Goal: Find specific page/section: Find specific page/section

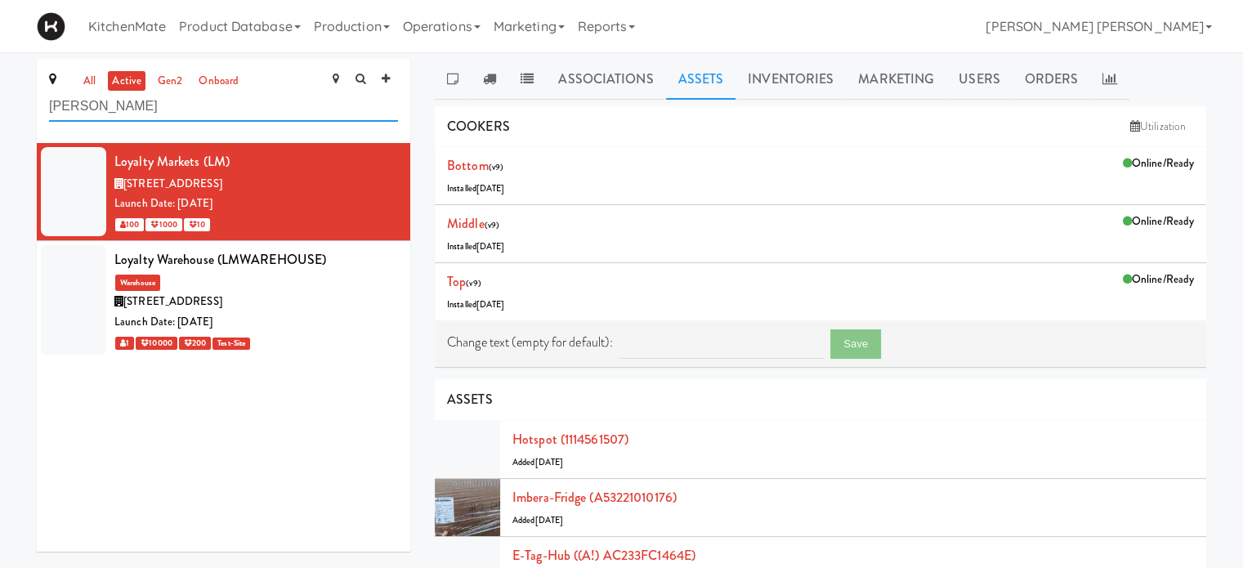
drag, startPoint x: 109, startPoint y: 114, endPoint x: 0, endPoint y: 113, distance: 108.7
click at [0, 113] on div "all active gen2 onboard [PERSON_NAME] Loyalty Markets (LM) [STREET_ADDRESS] Lau…" at bounding box center [621, 516] width 1243 height 915
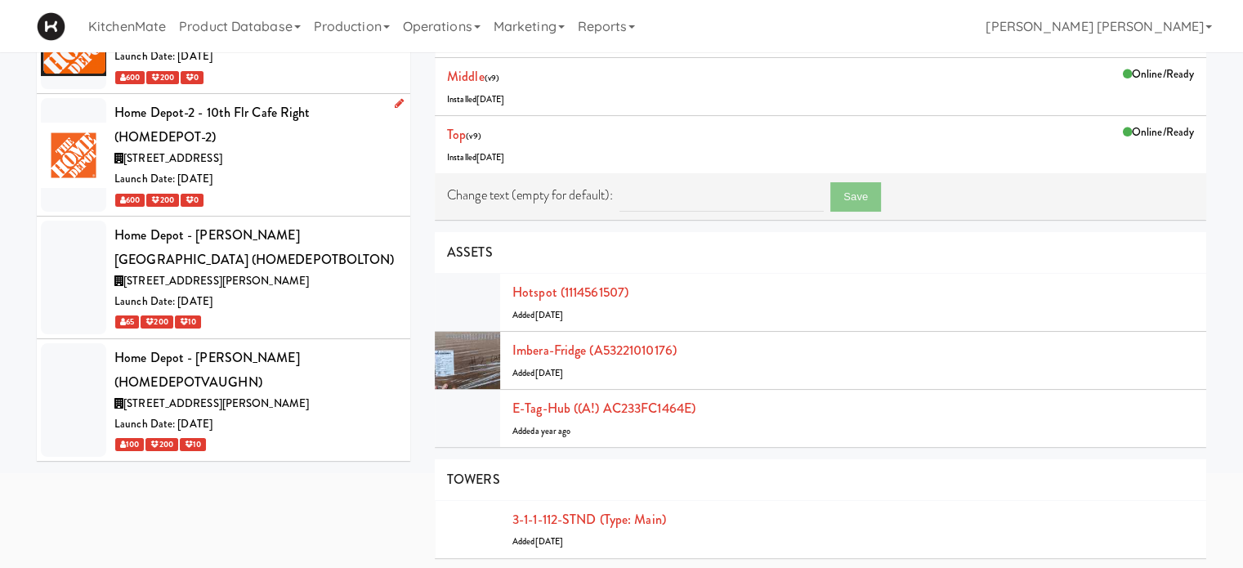
scroll to position [163, 0]
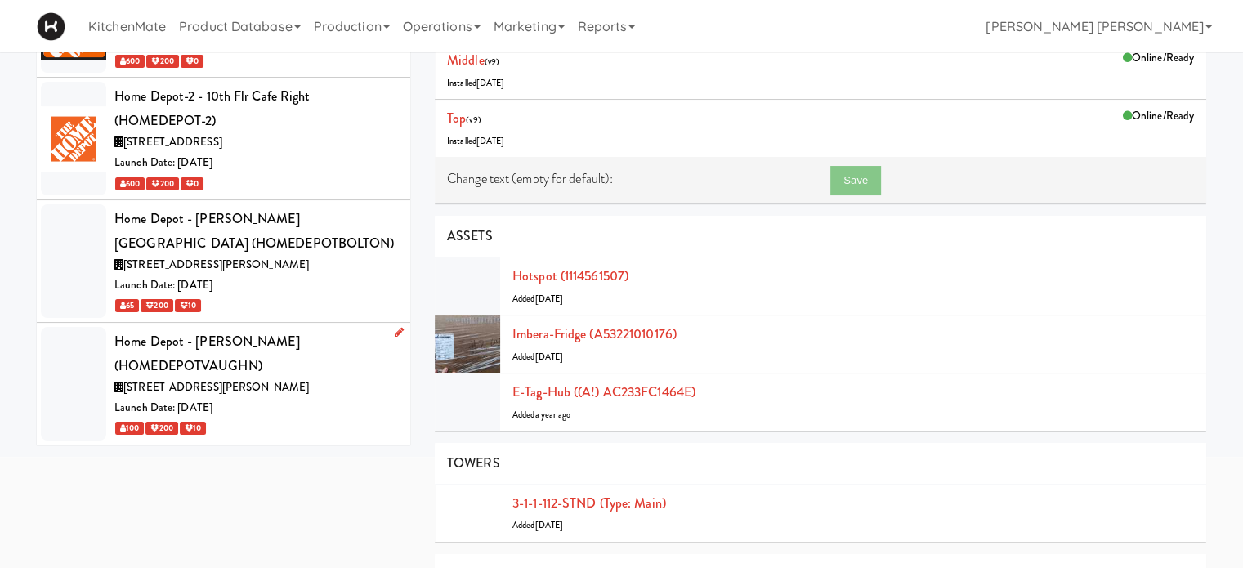
type input "home"
click at [192, 374] on div "Home Depot - [PERSON_NAME] (HOMEDEPOTVAUGHN)" at bounding box center [256, 353] width 284 height 48
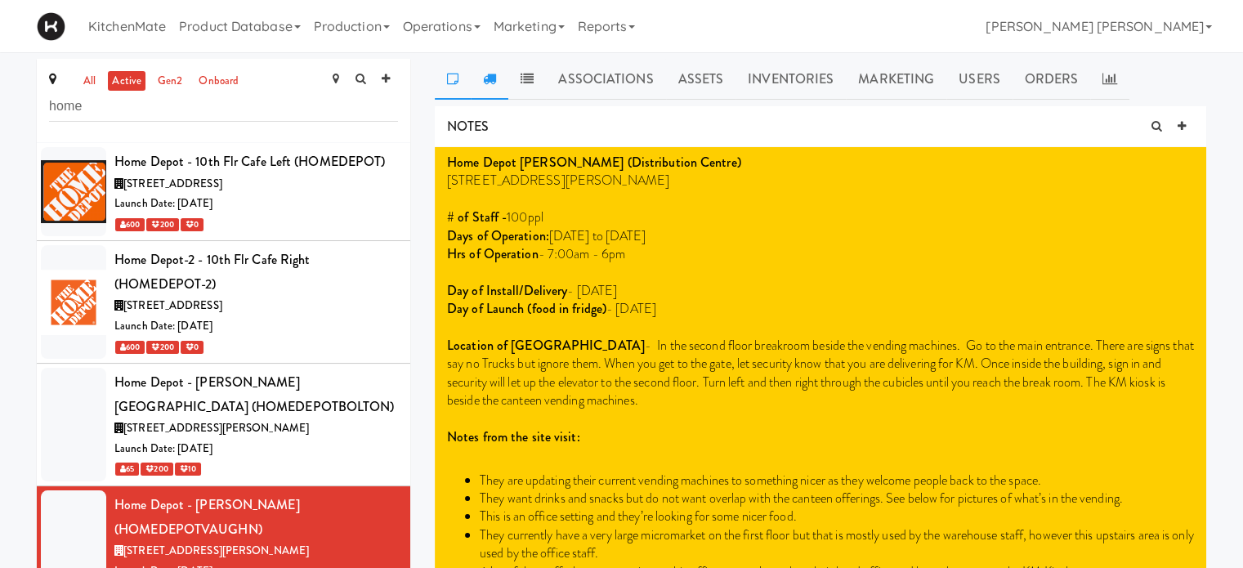
click at [488, 74] on icon at bounding box center [489, 78] width 13 height 13
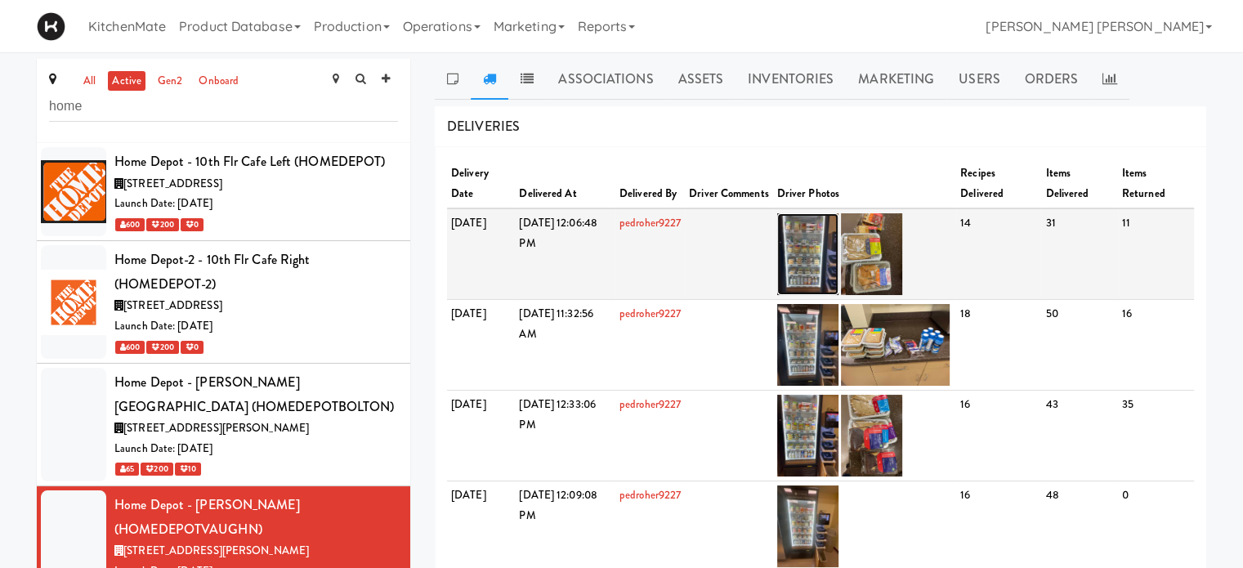
click at [837, 247] on img at bounding box center [807, 254] width 61 height 82
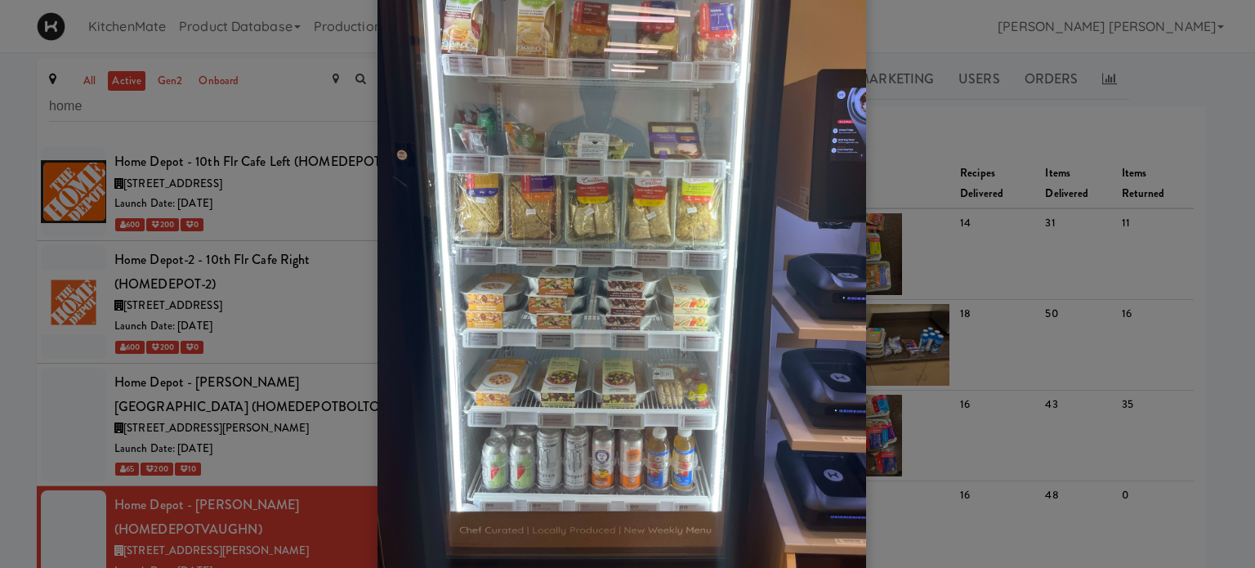
scroll to position [134, 0]
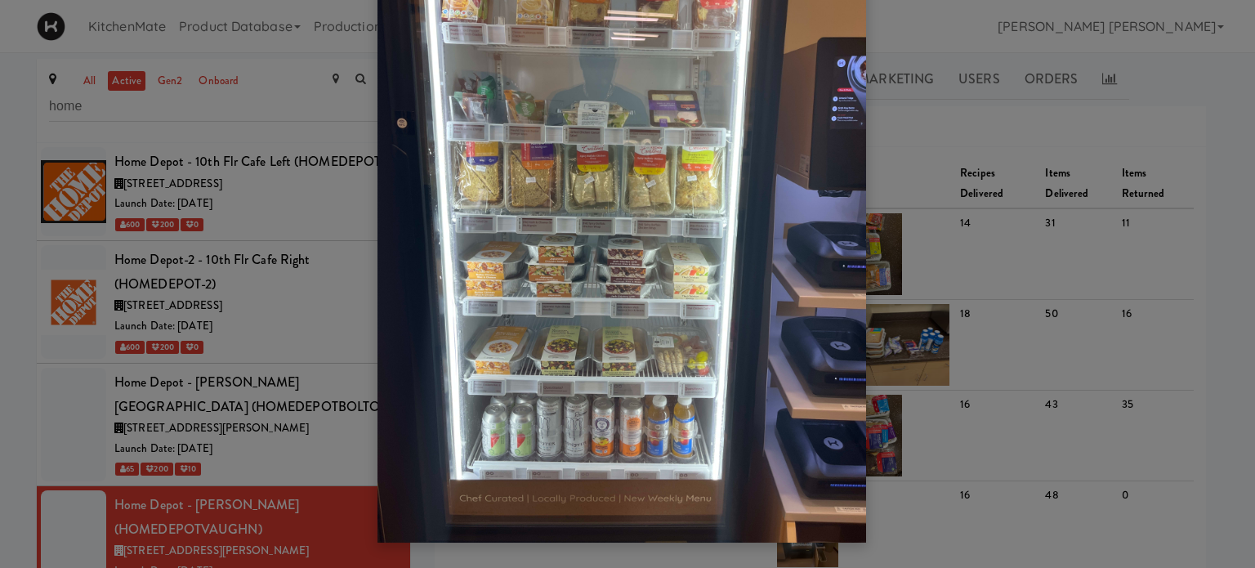
click at [1020, 285] on div at bounding box center [627, 284] width 1255 height 568
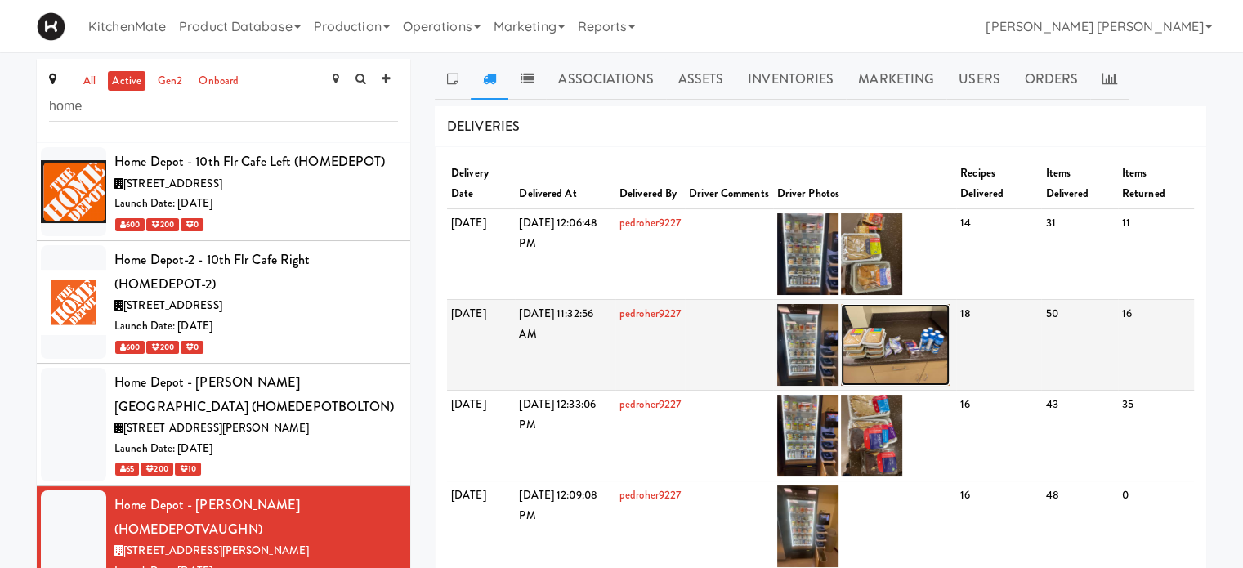
click at [925, 353] on img at bounding box center [896, 345] width 110 height 82
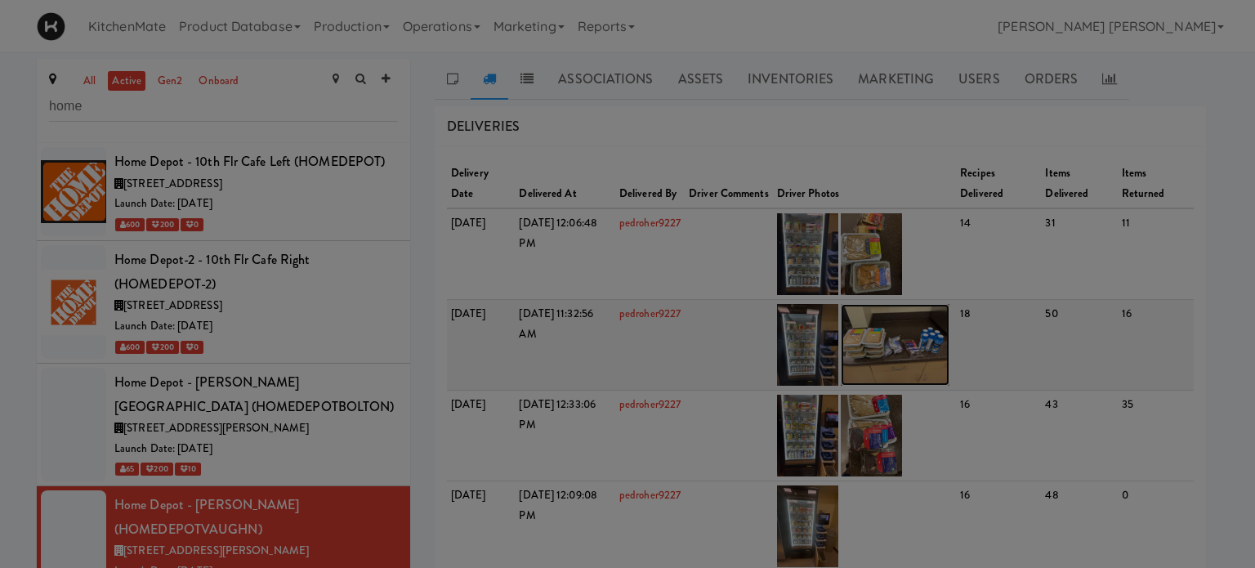
scroll to position [0, 0]
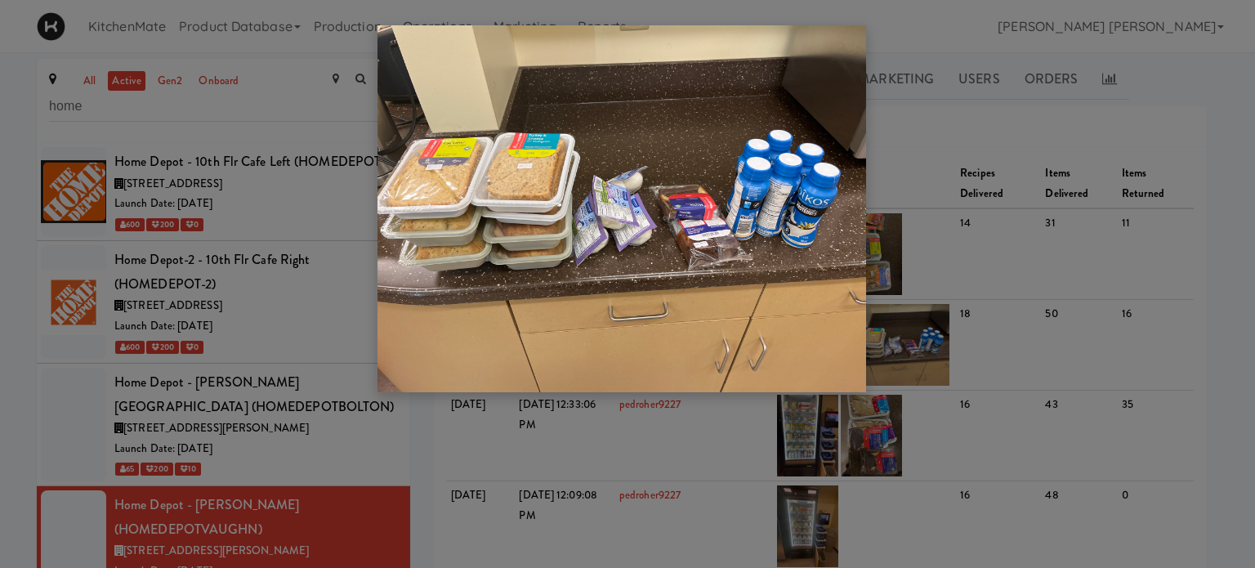
click at [994, 262] on div at bounding box center [627, 284] width 1255 height 568
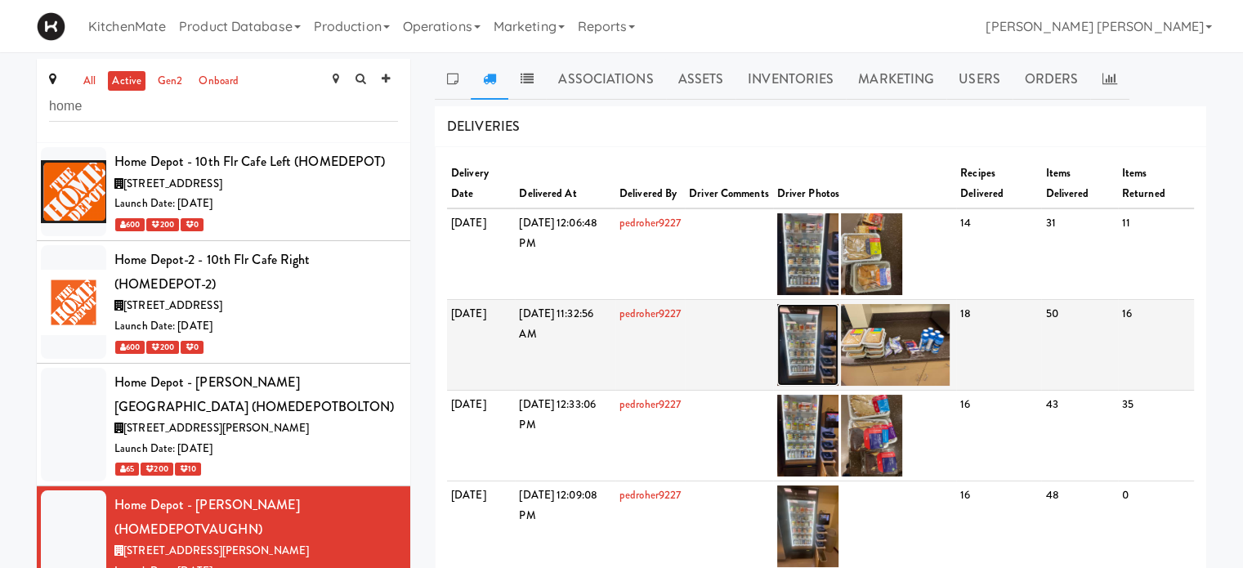
click at [823, 332] on img at bounding box center [807, 345] width 61 height 82
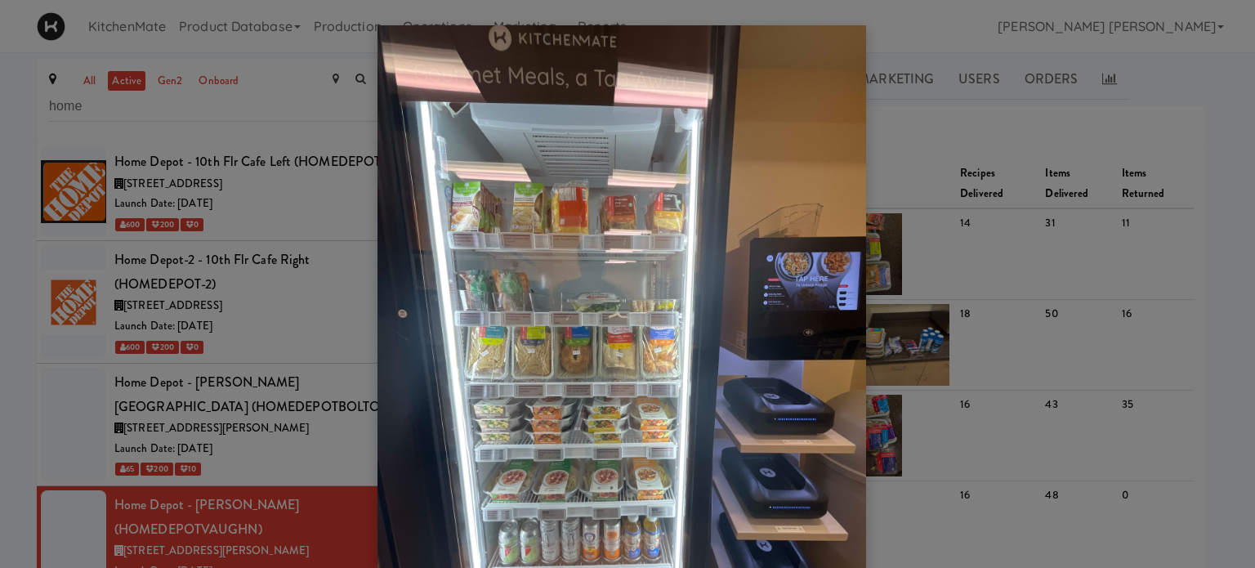
click at [1008, 313] on div at bounding box center [627, 284] width 1255 height 568
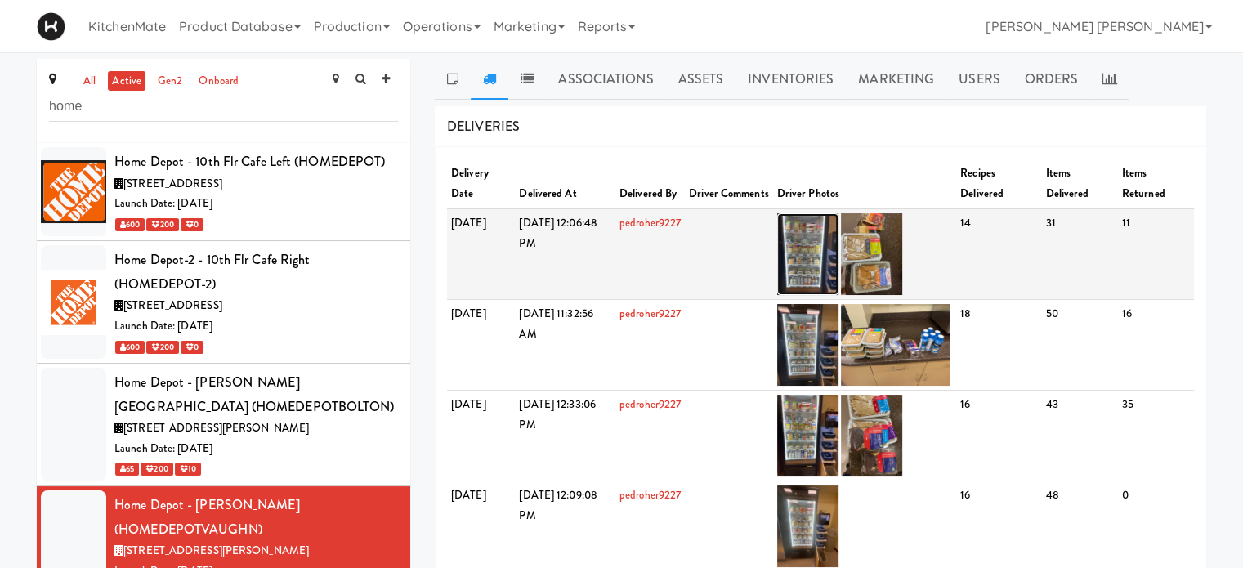
click at [837, 245] on img at bounding box center [807, 254] width 61 height 82
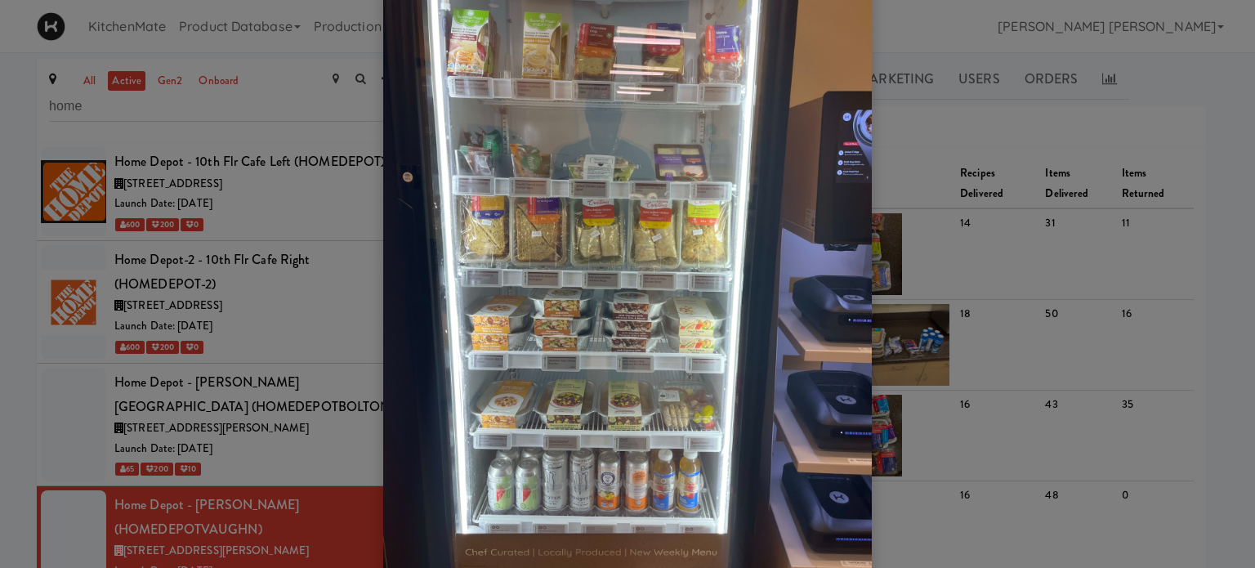
scroll to position [52, 0]
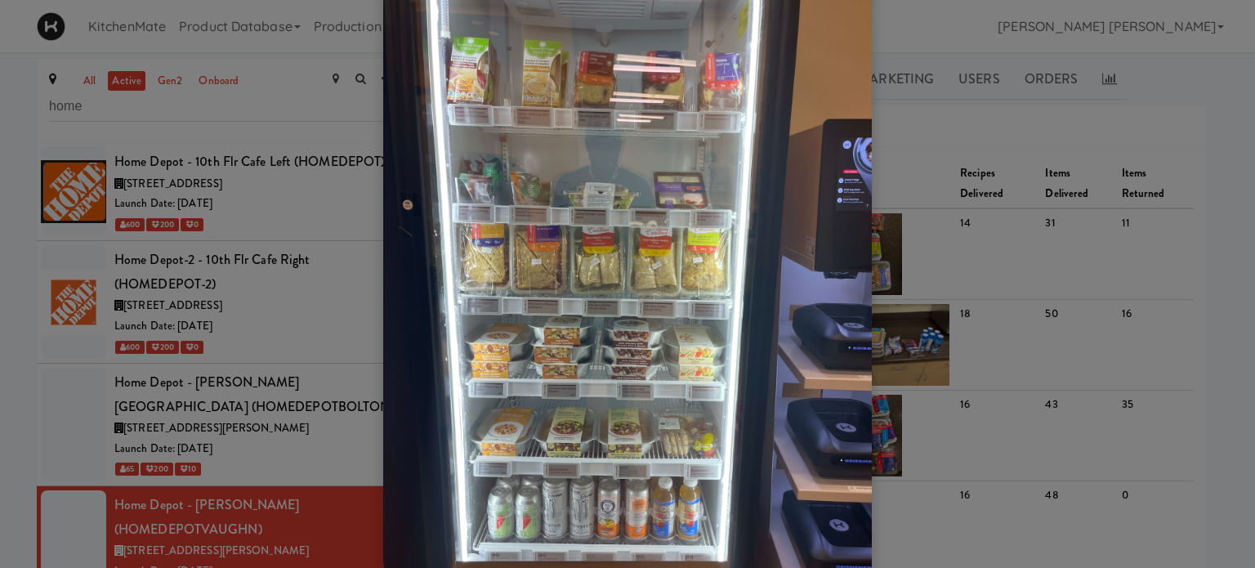
click at [1017, 141] on div at bounding box center [627, 284] width 1255 height 568
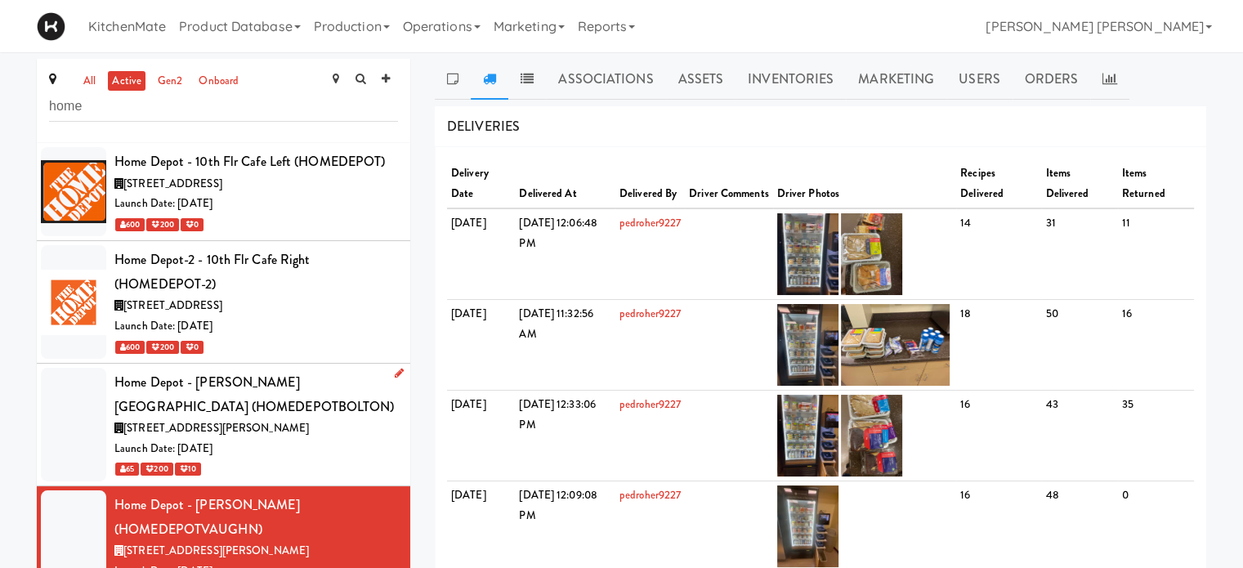
click at [176, 410] on div "Home Depot - [PERSON_NAME][GEOGRAPHIC_DATA] (HOMEDEPOTBOLTON)" at bounding box center [256, 394] width 284 height 48
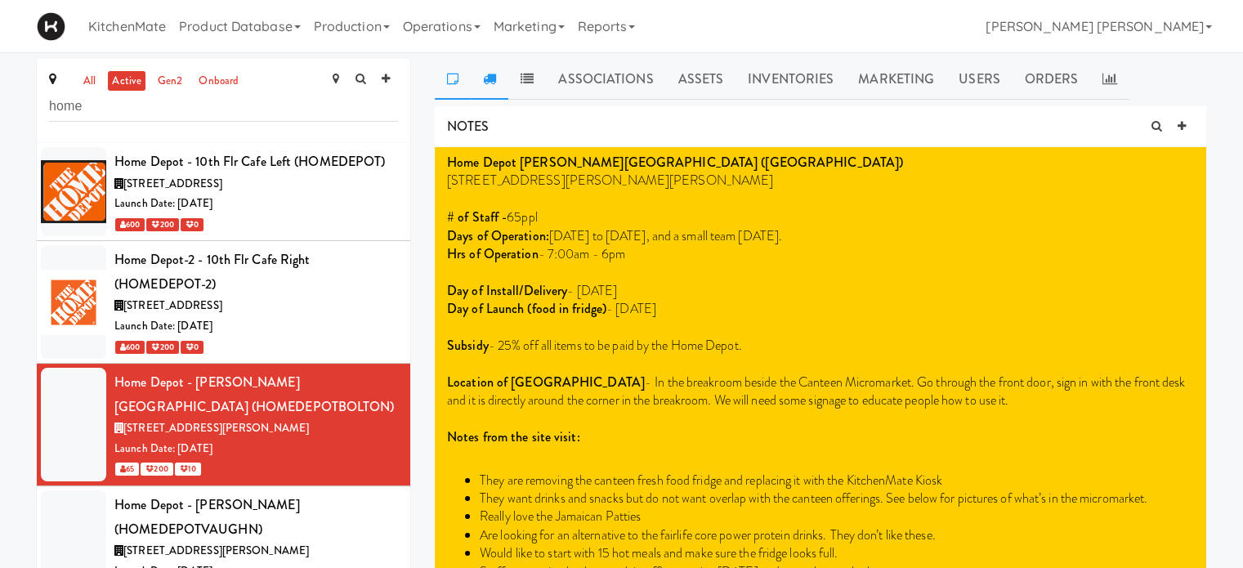
click at [490, 81] on icon at bounding box center [489, 78] width 13 height 13
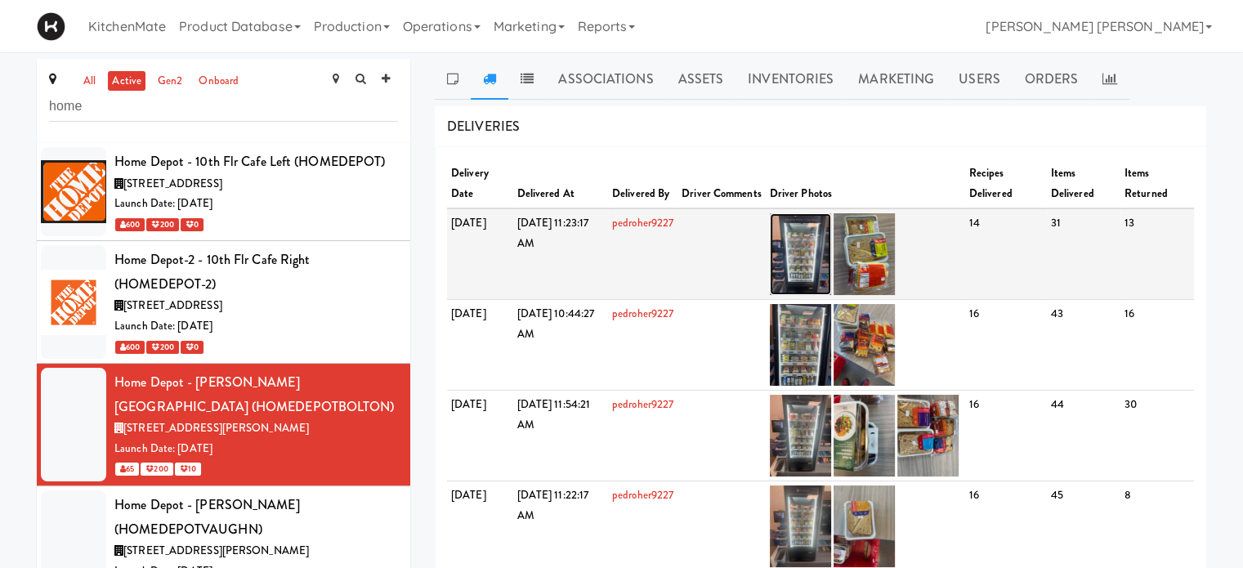
click at [829, 261] on img at bounding box center [800, 254] width 61 height 82
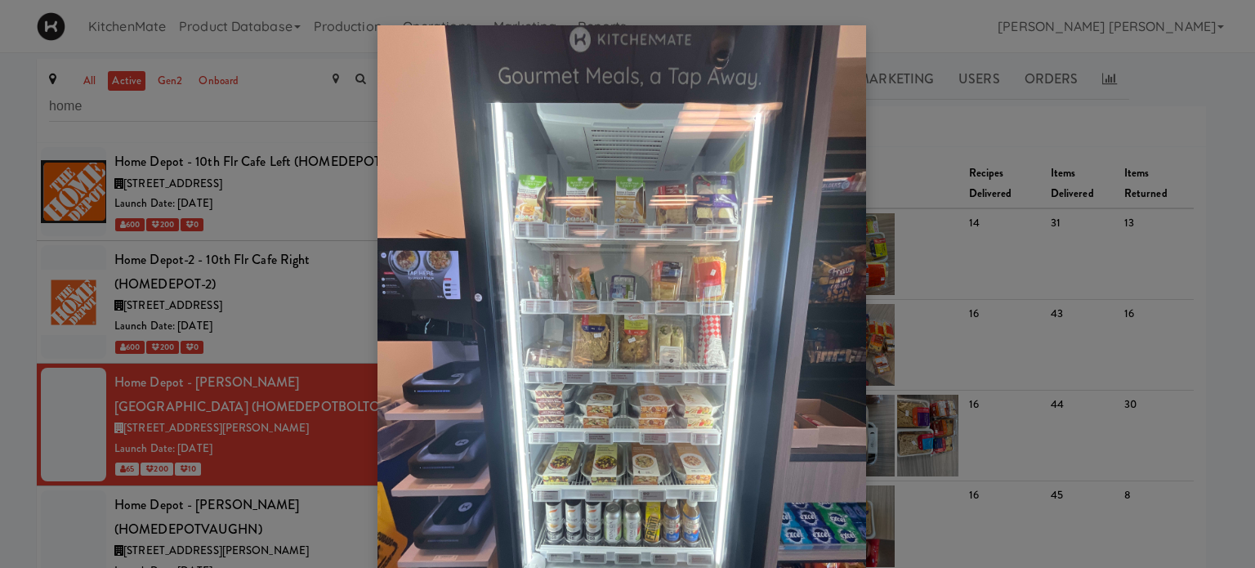
scroll to position [82, 0]
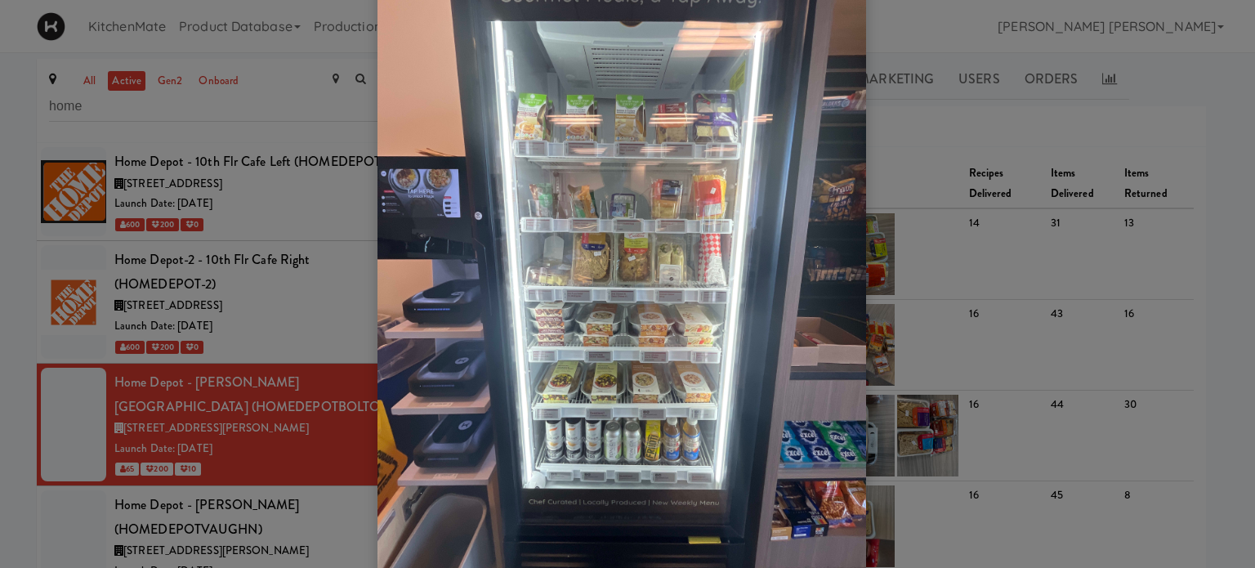
click at [1039, 244] on div at bounding box center [627, 284] width 1255 height 568
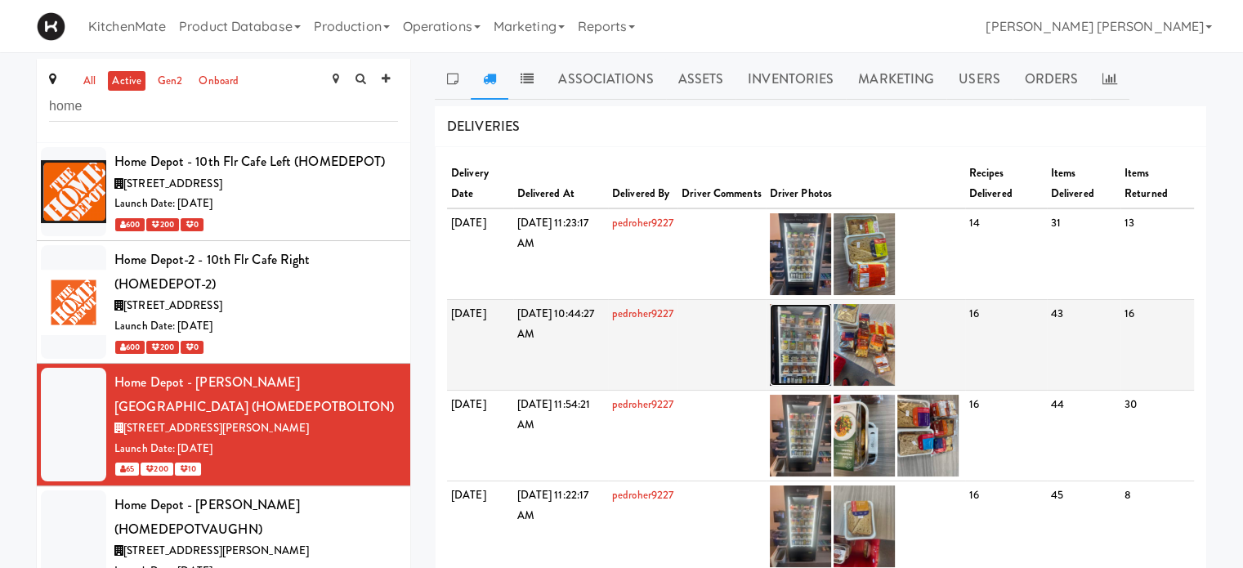
click at [821, 342] on img at bounding box center [800, 345] width 61 height 82
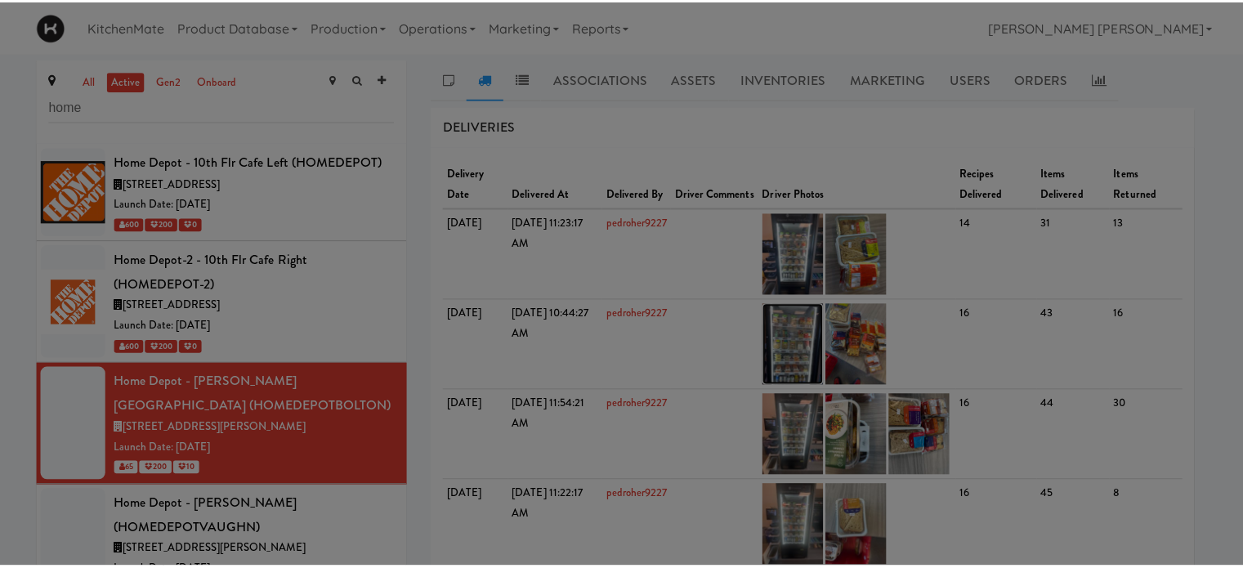
scroll to position [0, 0]
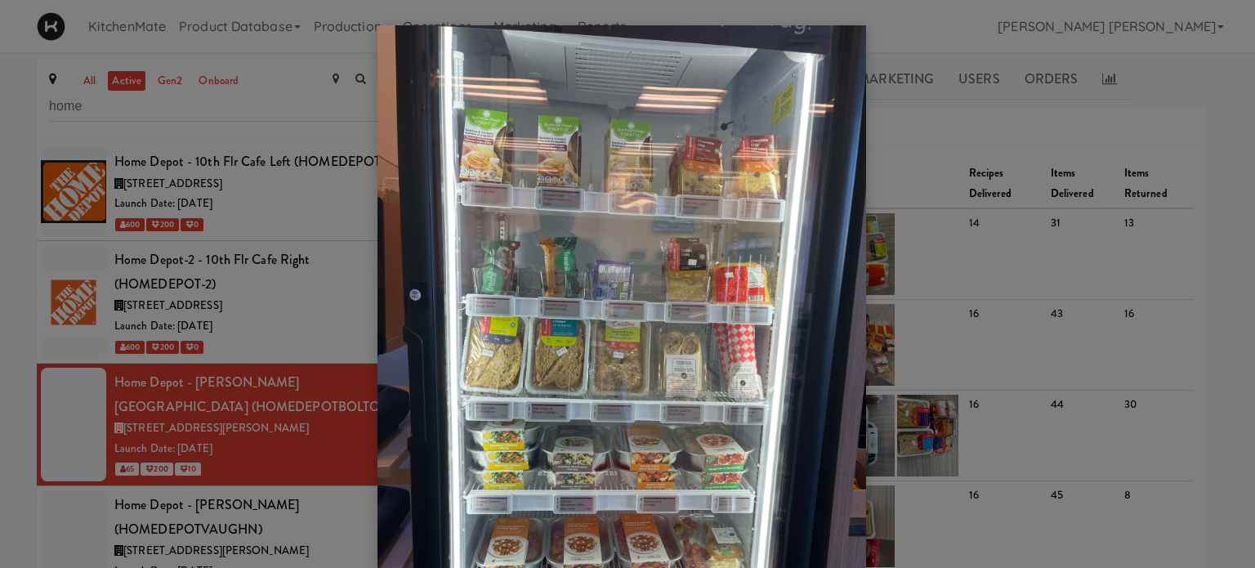
click at [1010, 205] on div at bounding box center [627, 284] width 1255 height 568
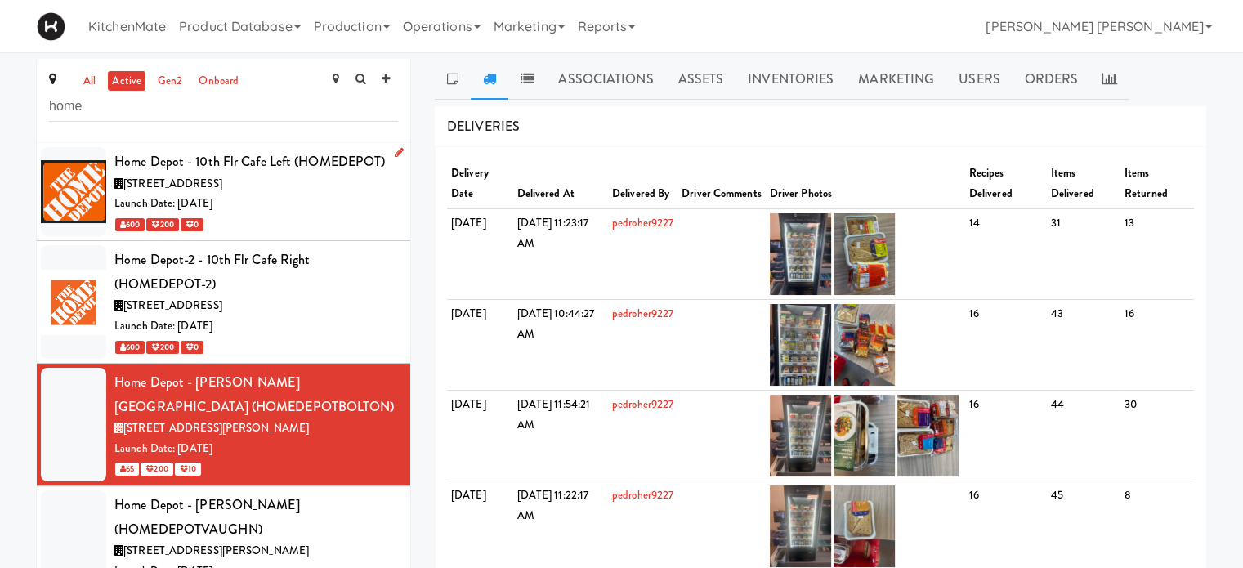
click at [222, 187] on span "[STREET_ADDRESS]" at bounding box center [172, 184] width 99 height 16
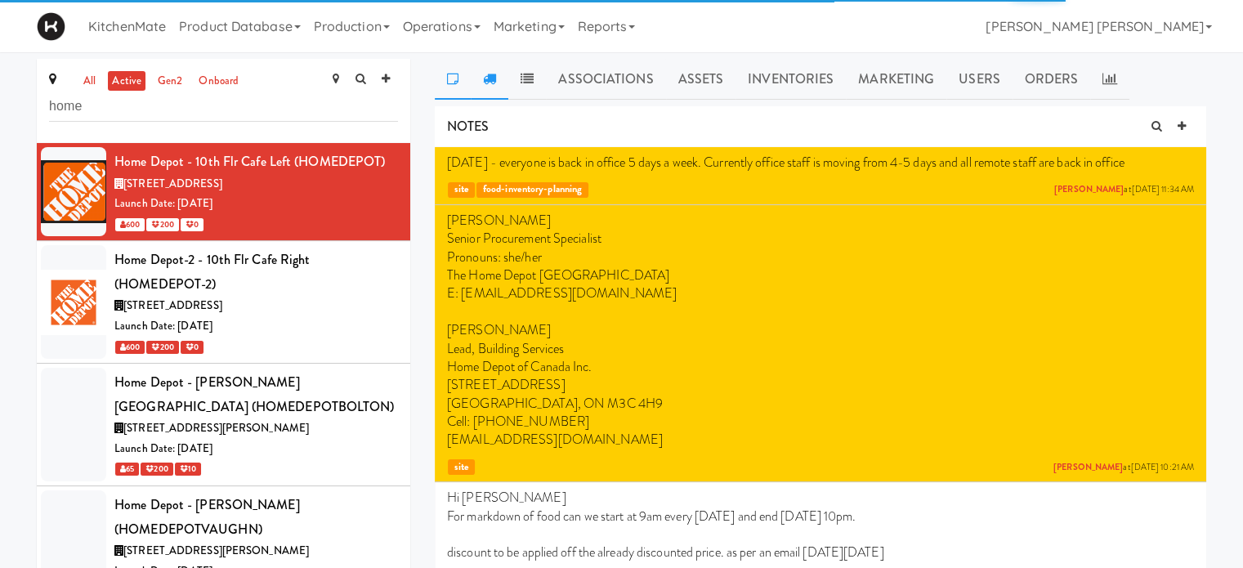
click at [492, 78] on icon at bounding box center [489, 78] width 13 height 13
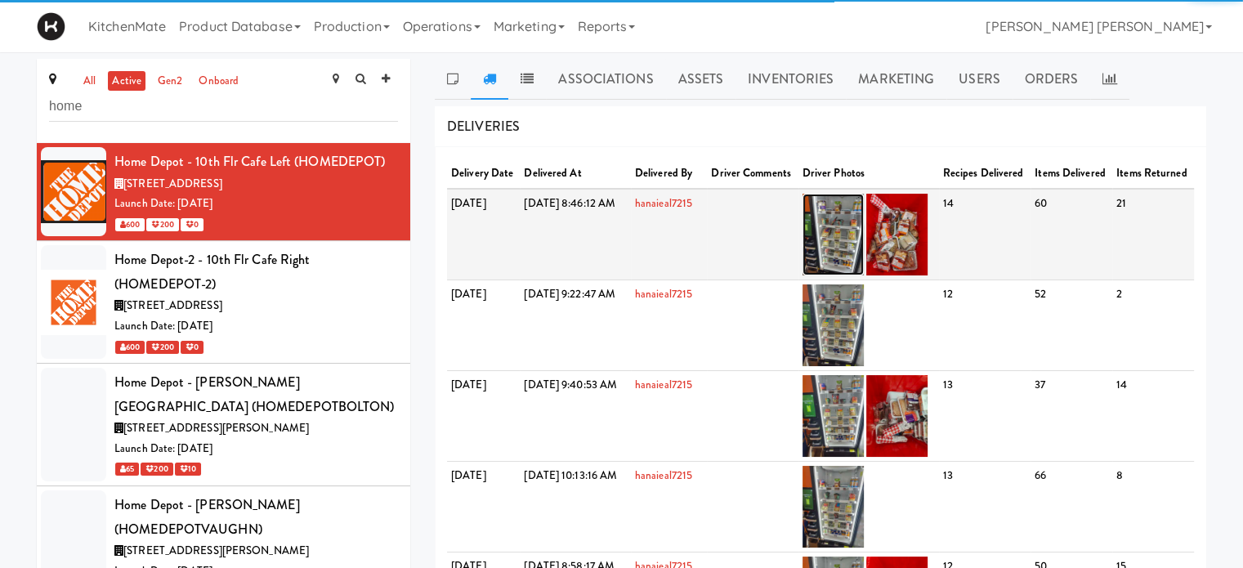
click at [864, 237] on img at bounding box center [833, 235] width 61 height 82
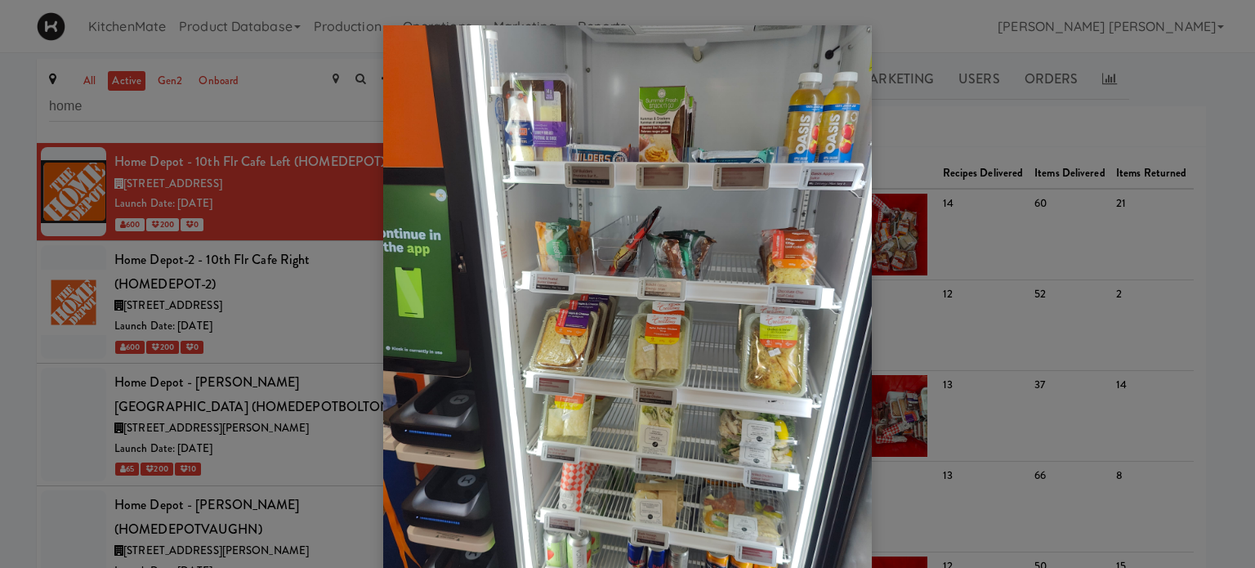
click at [1112, 136] on div at bounding box center [627, 284] width 1255 height 568
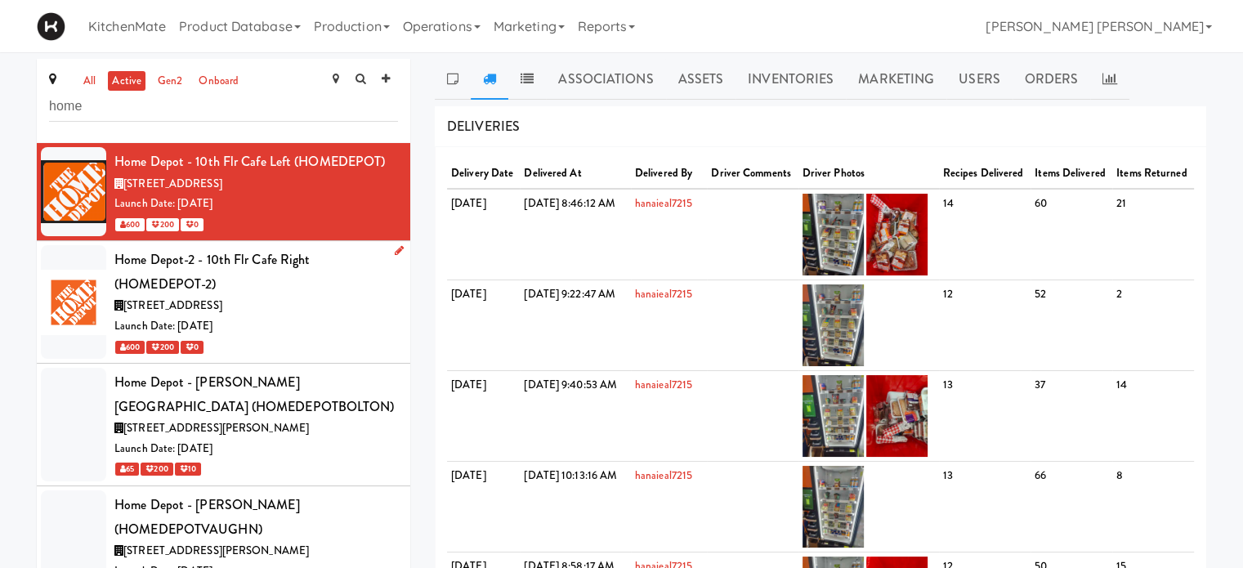
click at [191, 267] on div "Home Depot-2 - 10th Flr Cafe Right (HOMEDEPOT-2)" at bounding box center [256, 272] width 284 height 48
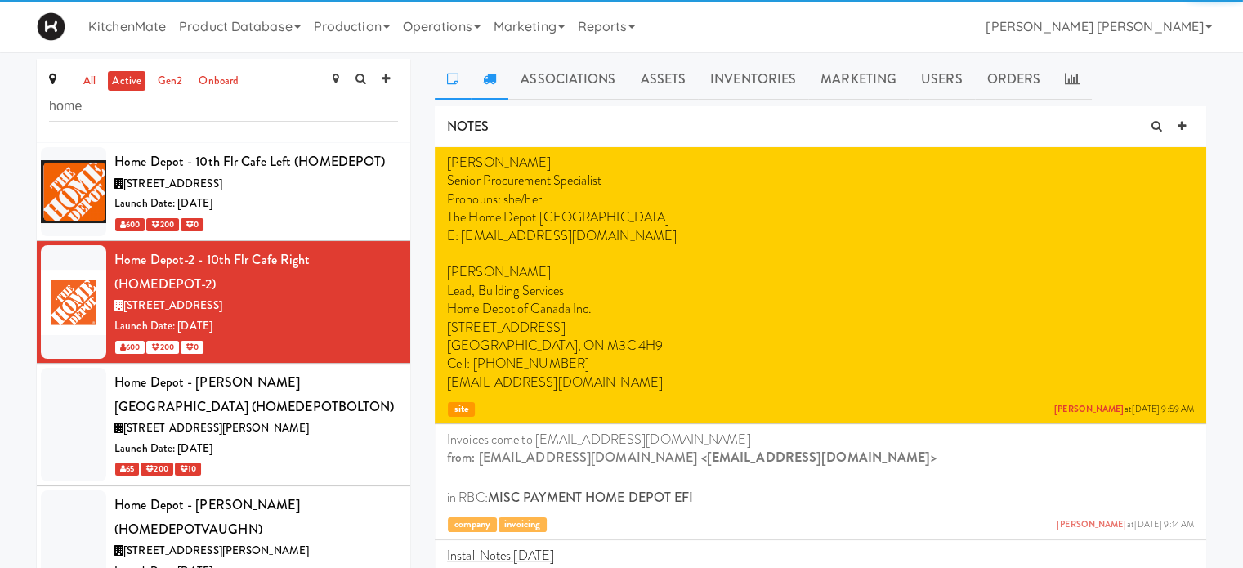
click at [481, 81] on link at bounding box center [490, 79] width 38 height 41
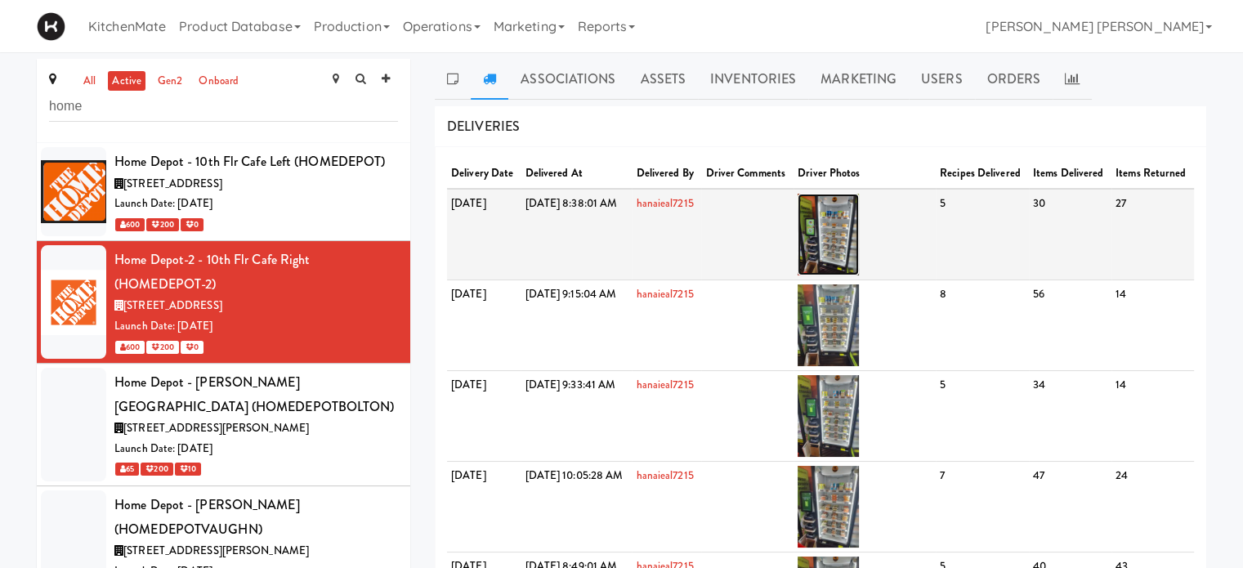
click at [856, 242] on img at bounding box center [828, 235] width 61 height 82
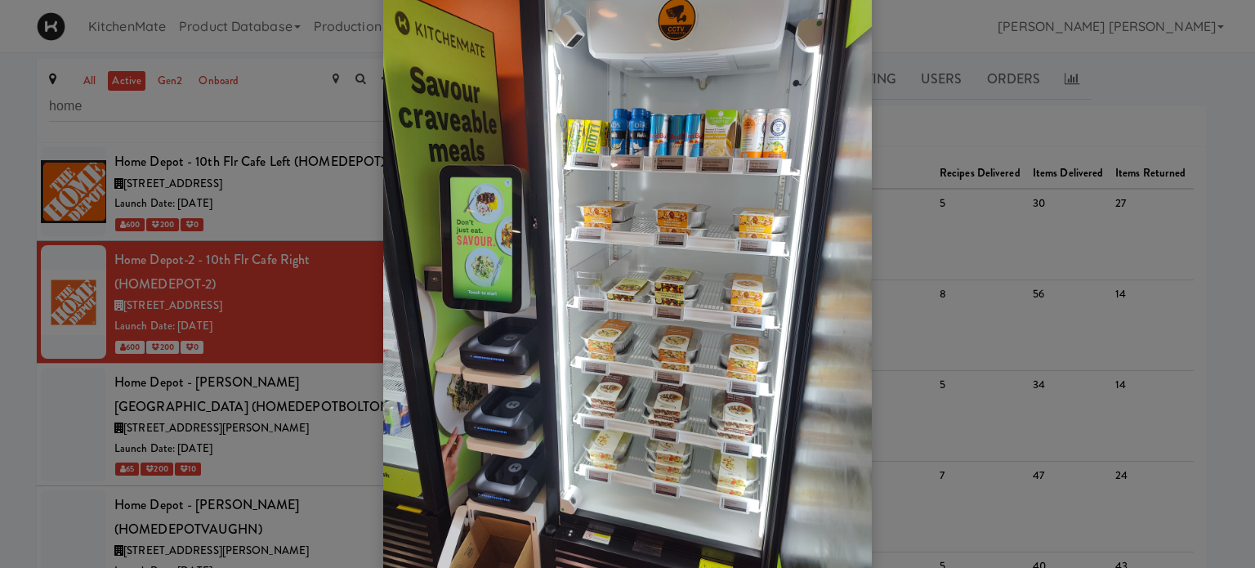
scroll to position [82, 0]
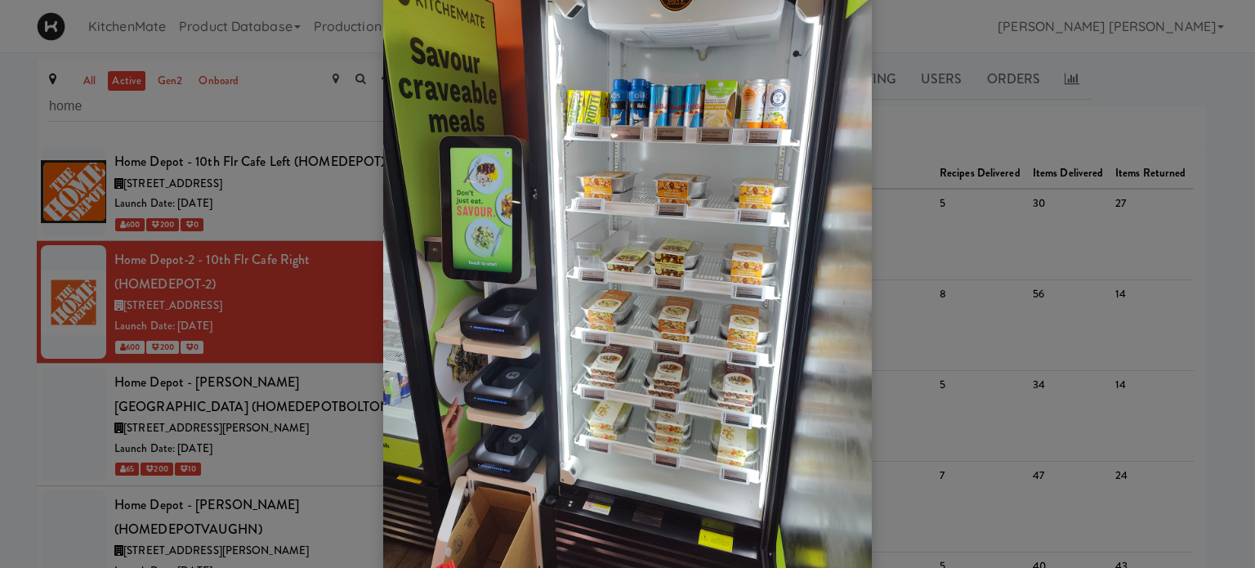
click at [989, 126] on div at bounding box center [627, 284] width 1255 height 568
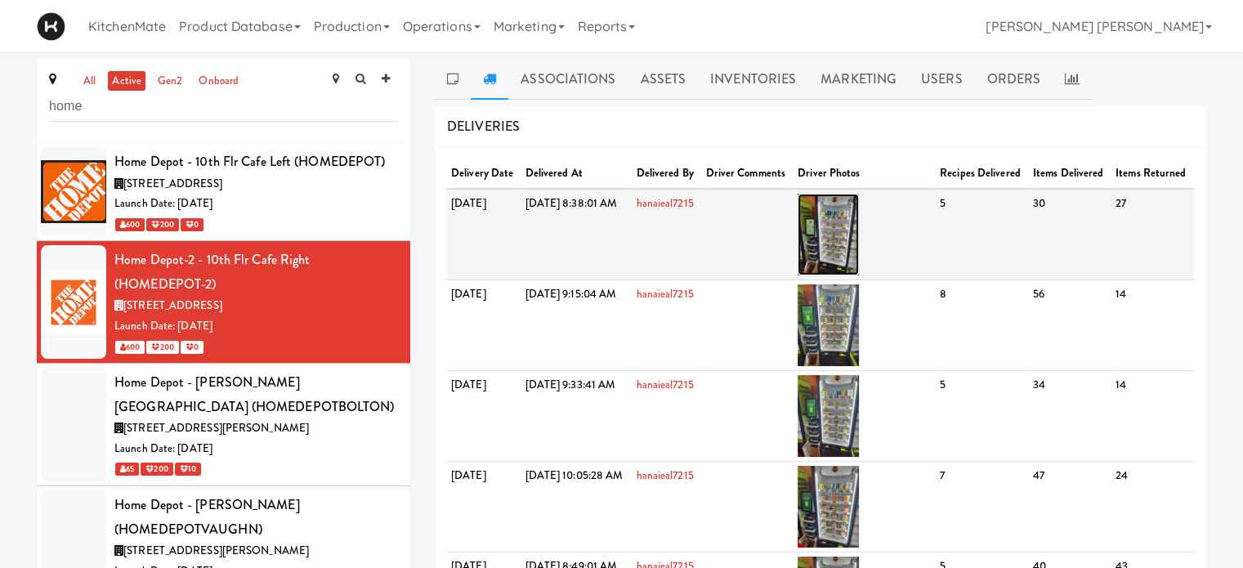
click at [859, 248] on img at bounding box center [828, 235] width 61 height 82
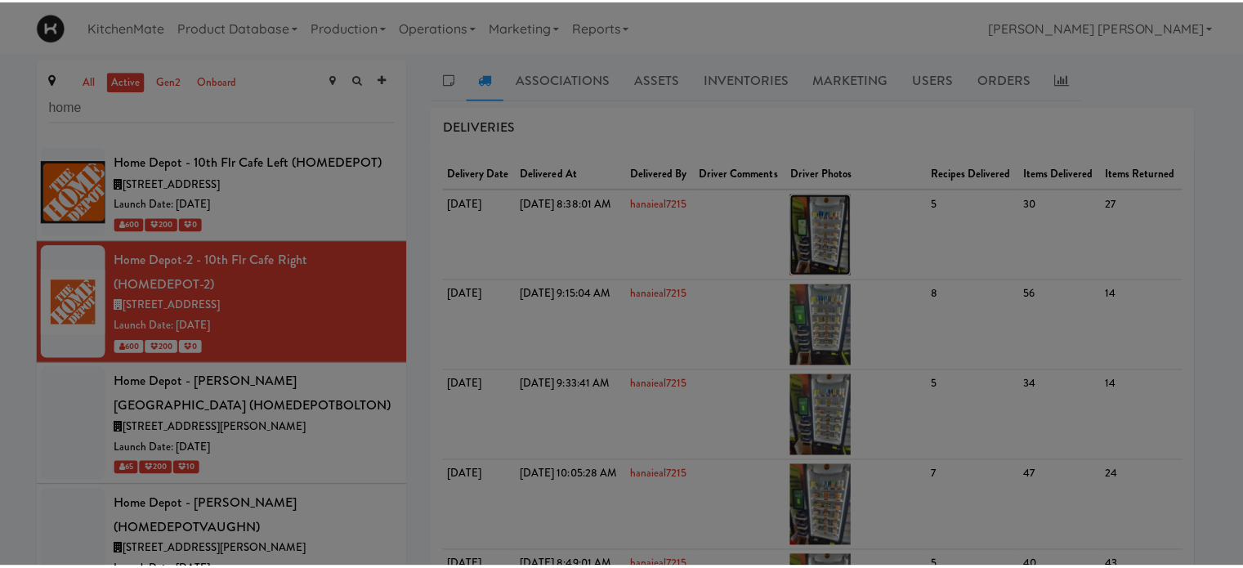
scroll to position [0, 0]
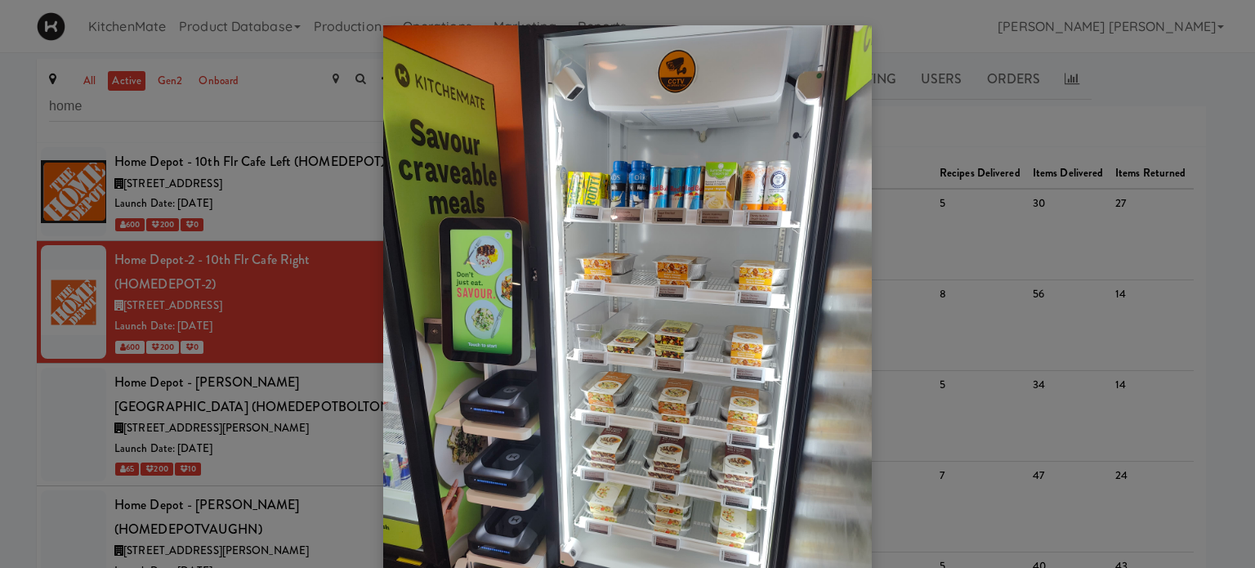
click at [1011, 127] on div at bounding box center [627, 284] width 1255 height 568
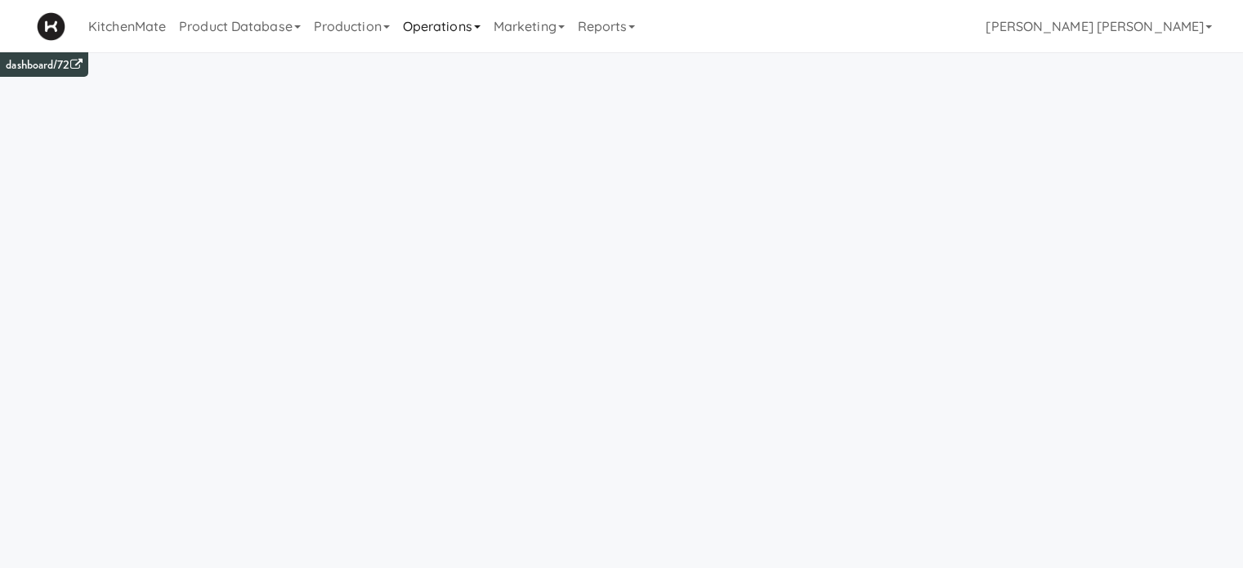
click at [416, 26] on link "Operations" at bounding box center [441, 26] width 91 height 52
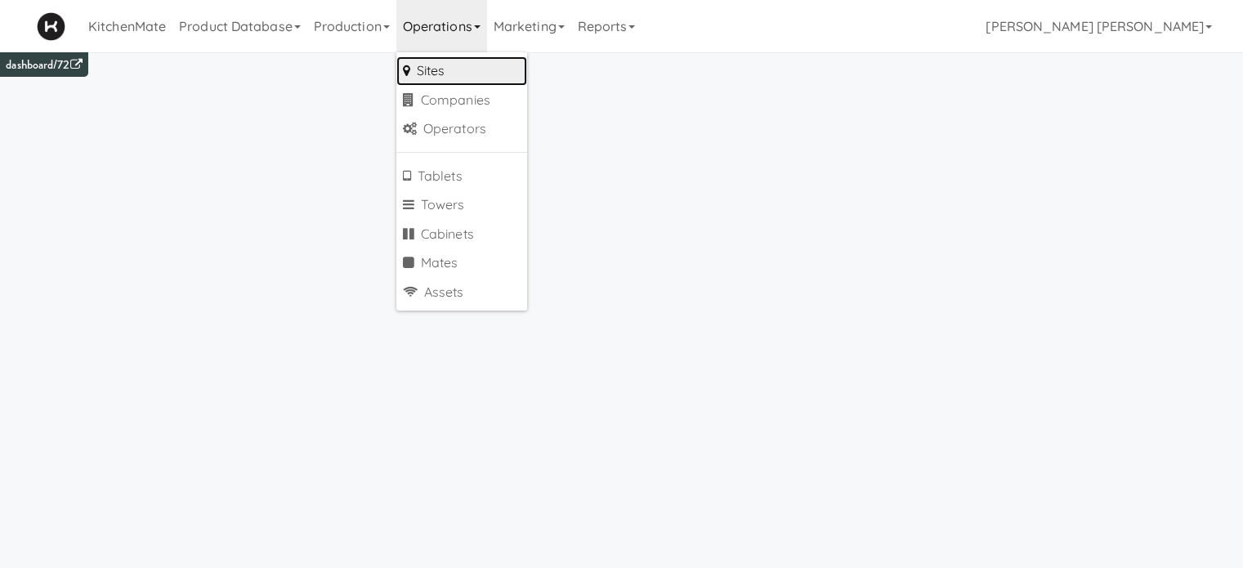
click at [427, 68] on link "Sites" at bounding box center [461, 70] width 131 height 29
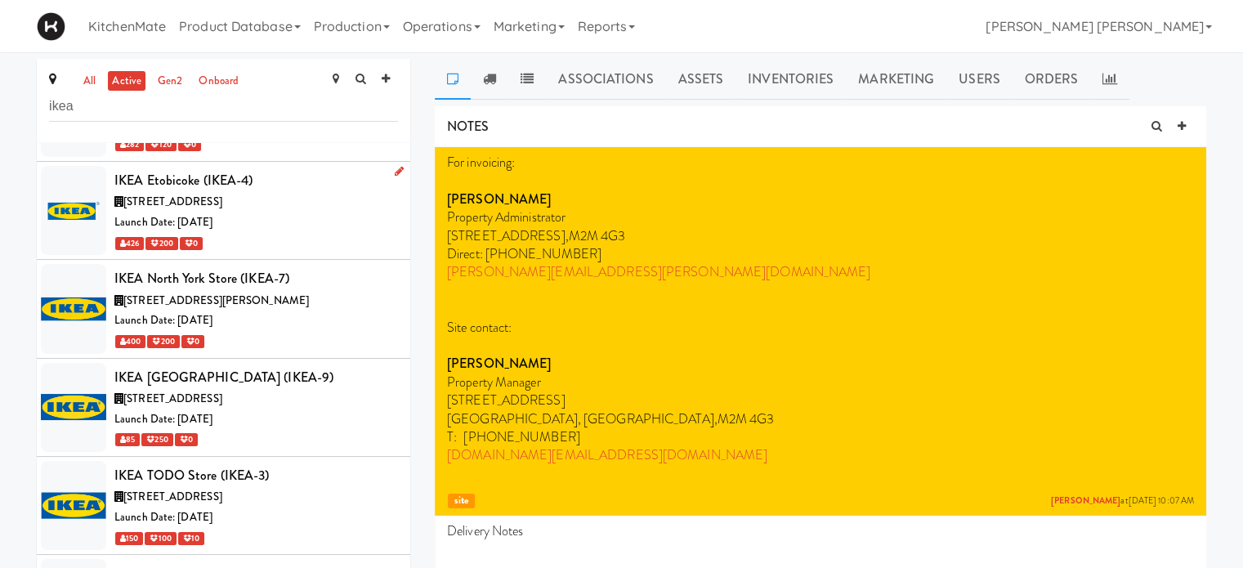
scroll to position [294, 0]
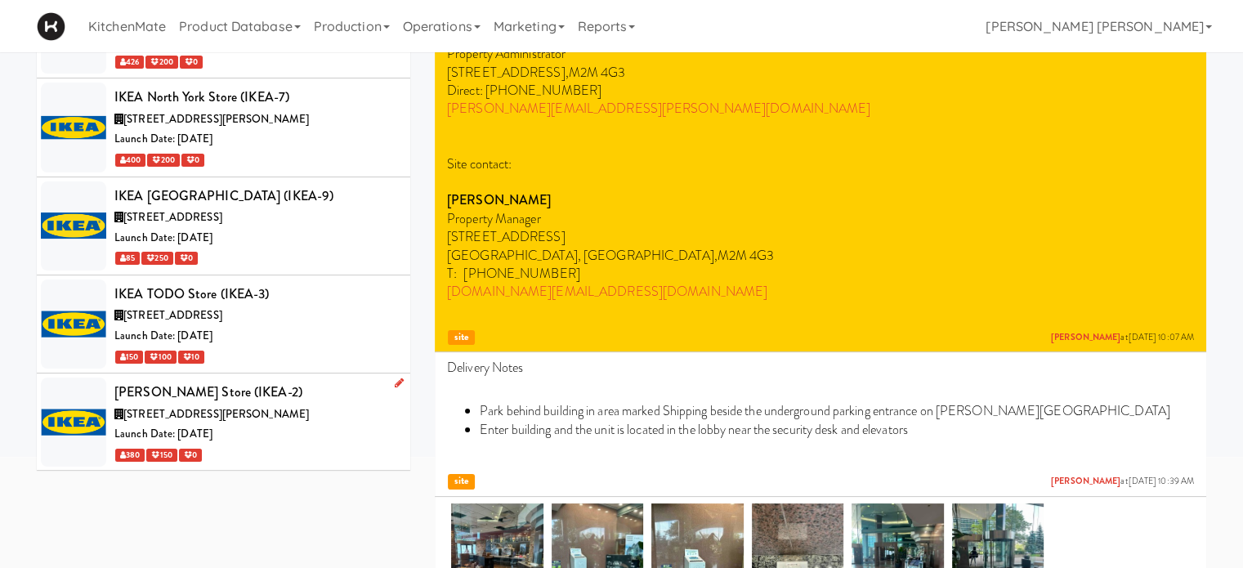
type input "ikea"
click at [239, 417] on span "[STREET_ADDRESS][PERSON_NAME]" at bounding box center [216, 414] width 186 height 16
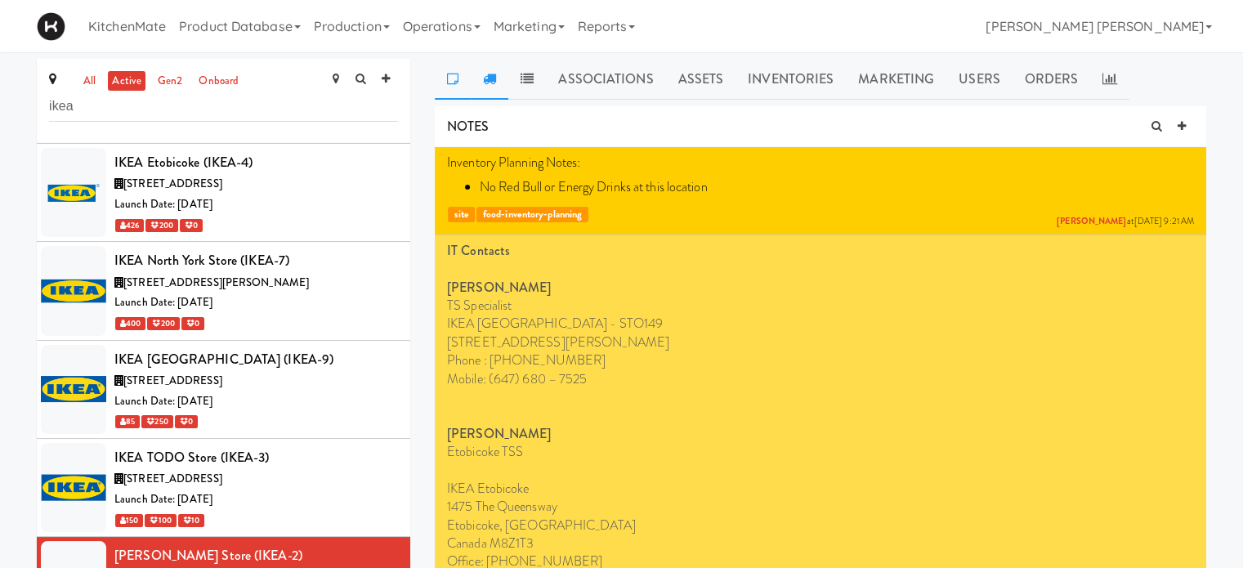
click at [487, 79] on icon at bounding box center [489, 78] width 13 height 13
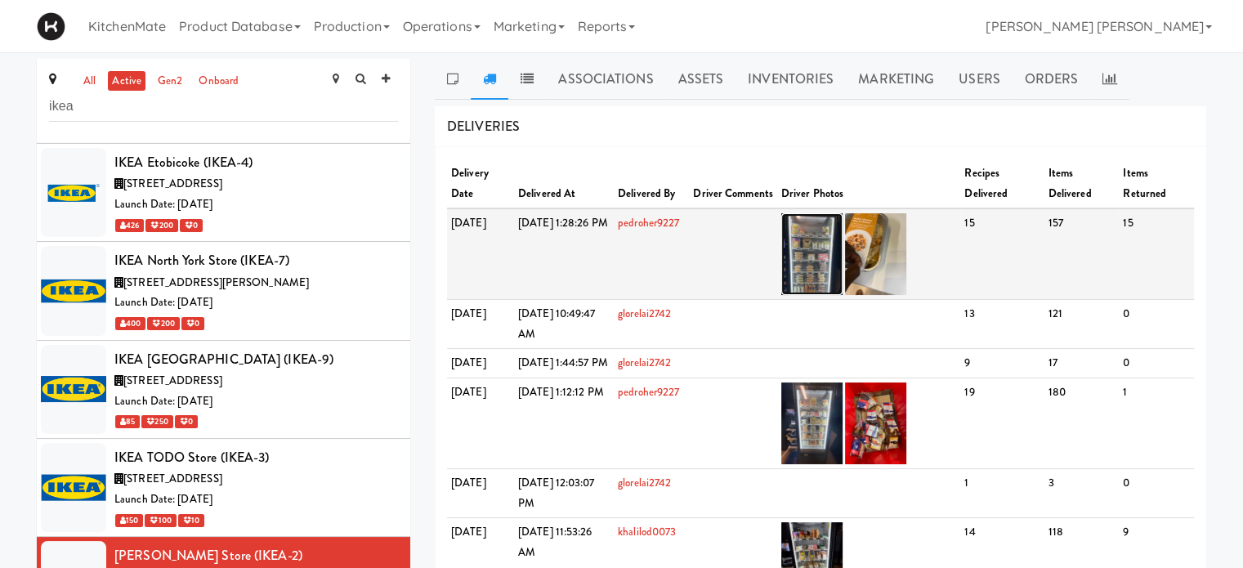
click at [843, 264] on img at bounding box center [811, 254] width 61 height 82
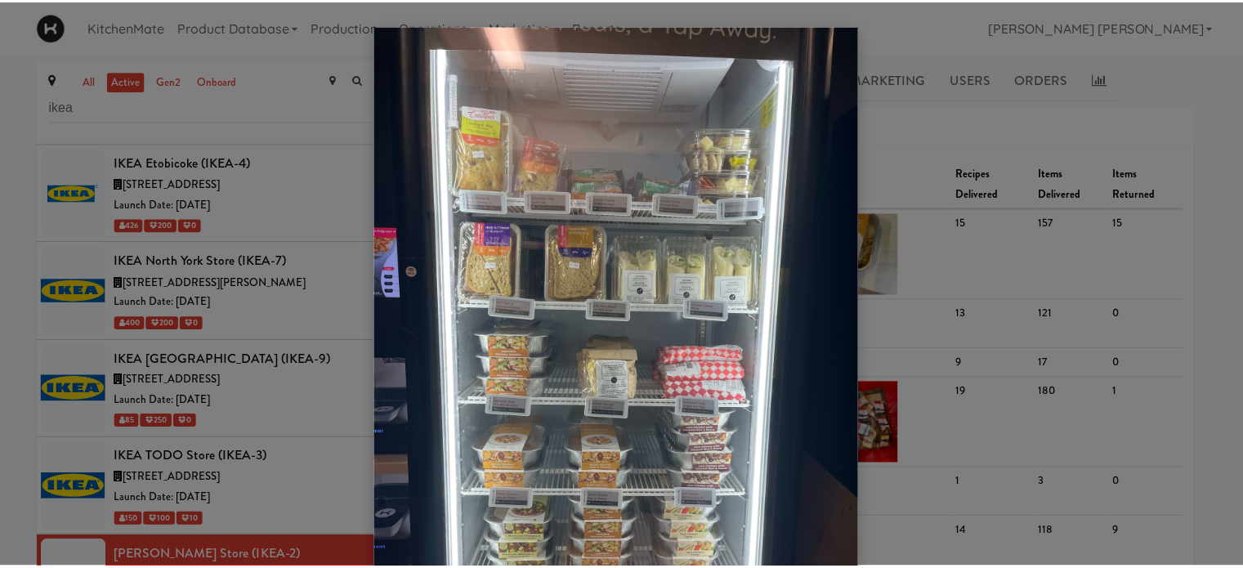
scroll to position [82, 0]
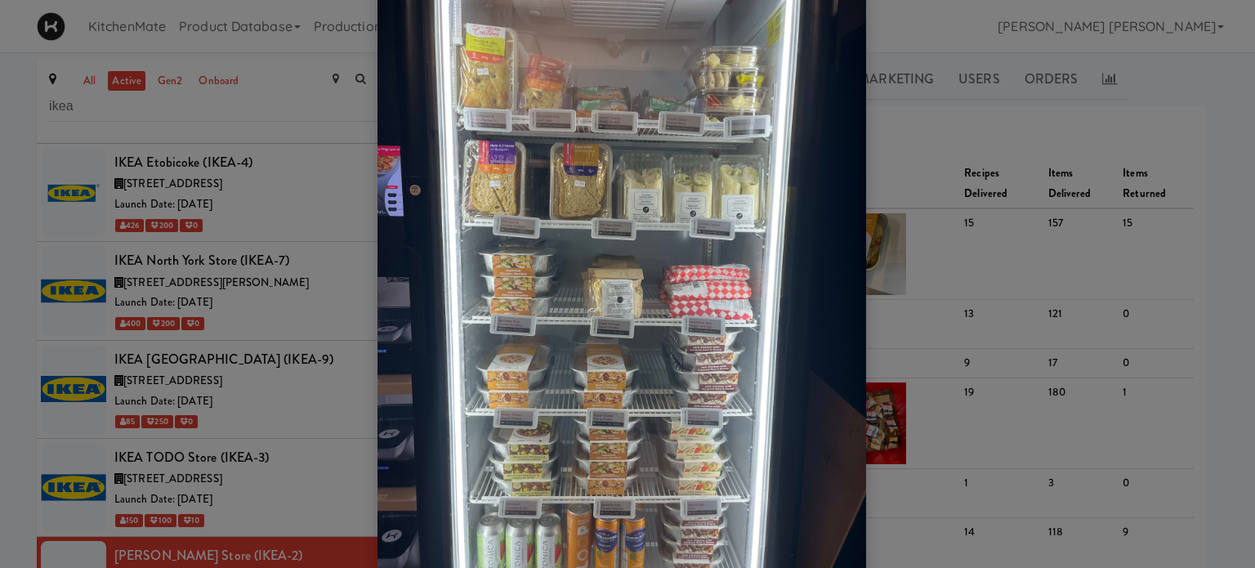
click at [958, 94] on div at bounding box center [627, 284] width 1255 height 568
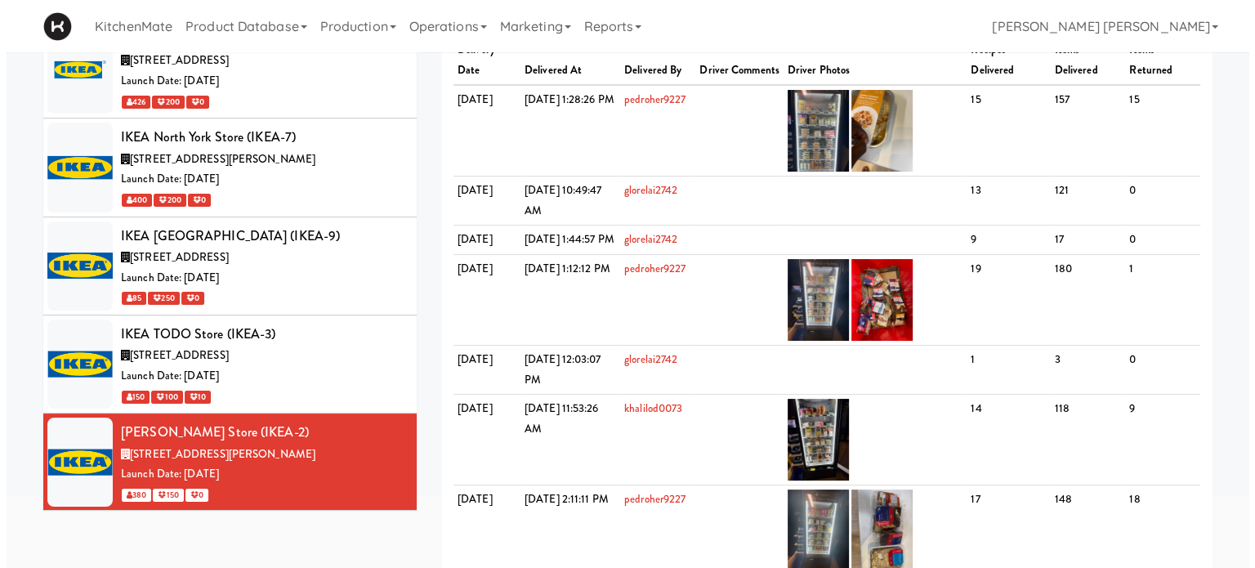
scroll to position [163, 0]
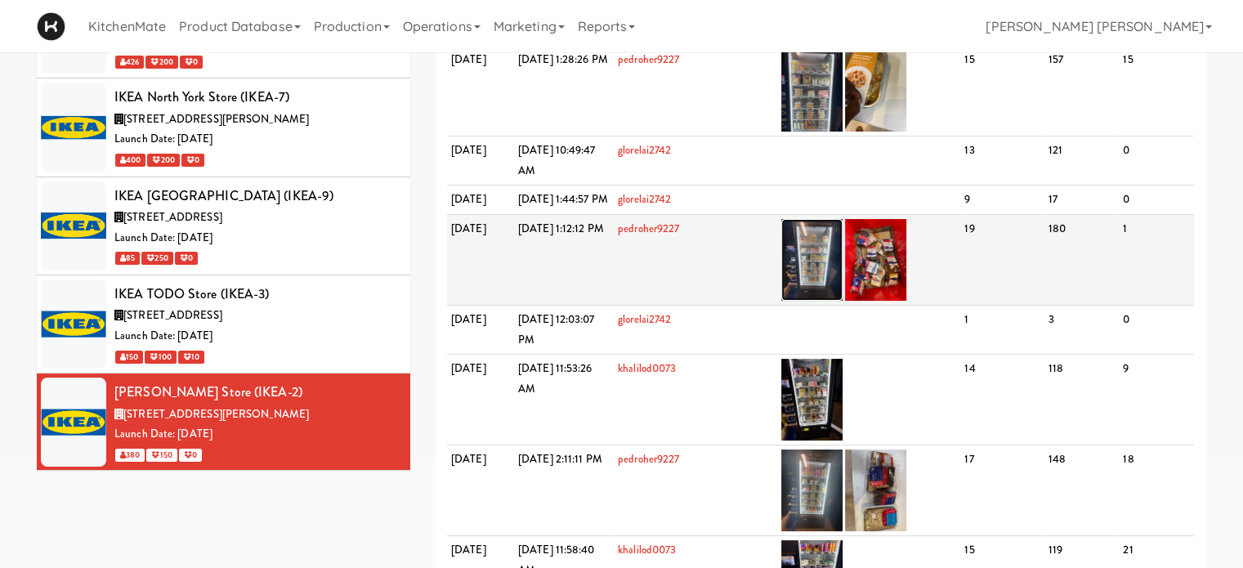
click at [843, 271] on img at bounding box center [811, 260] width 61 height 82
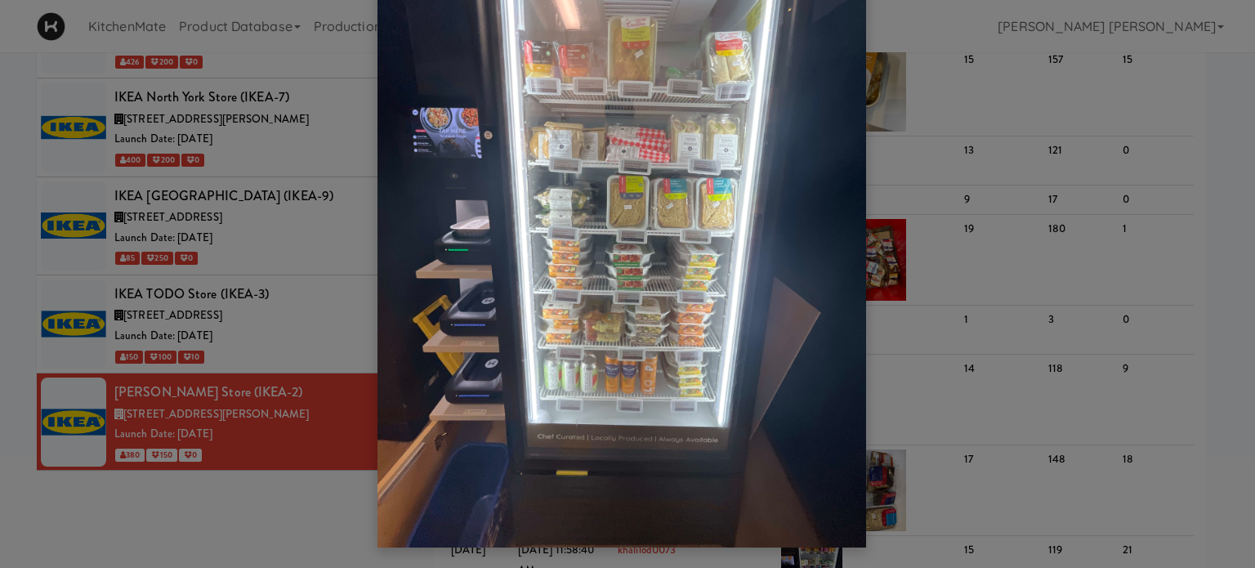
scroll to position [134, 0]
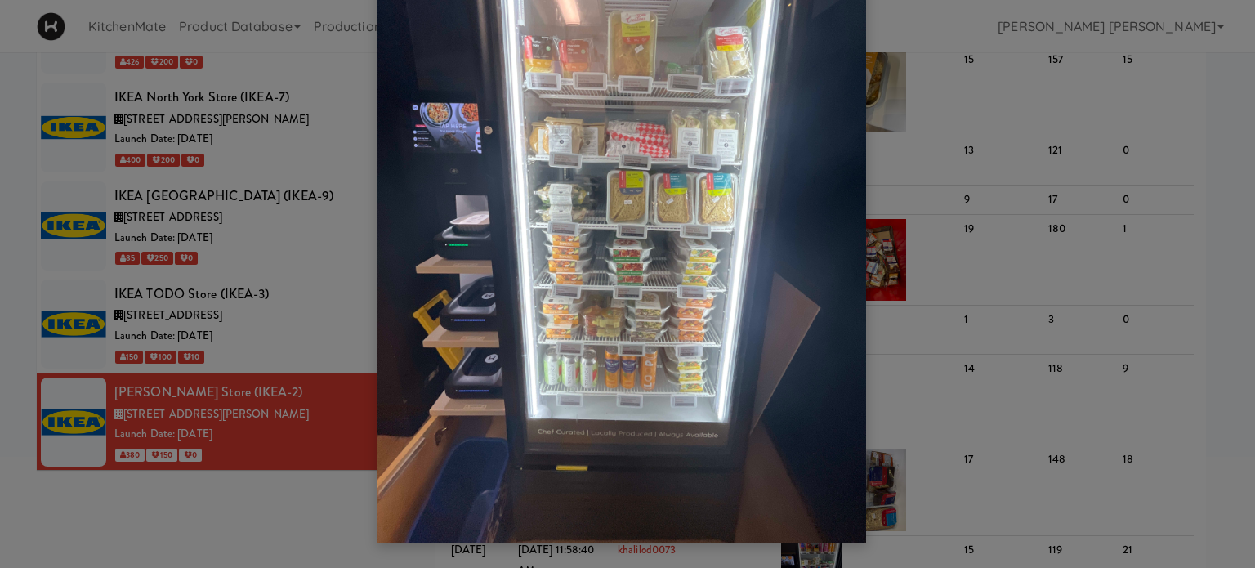
click at [1031, 242] on div at bounding box center [627, 284] width 1255 height 568
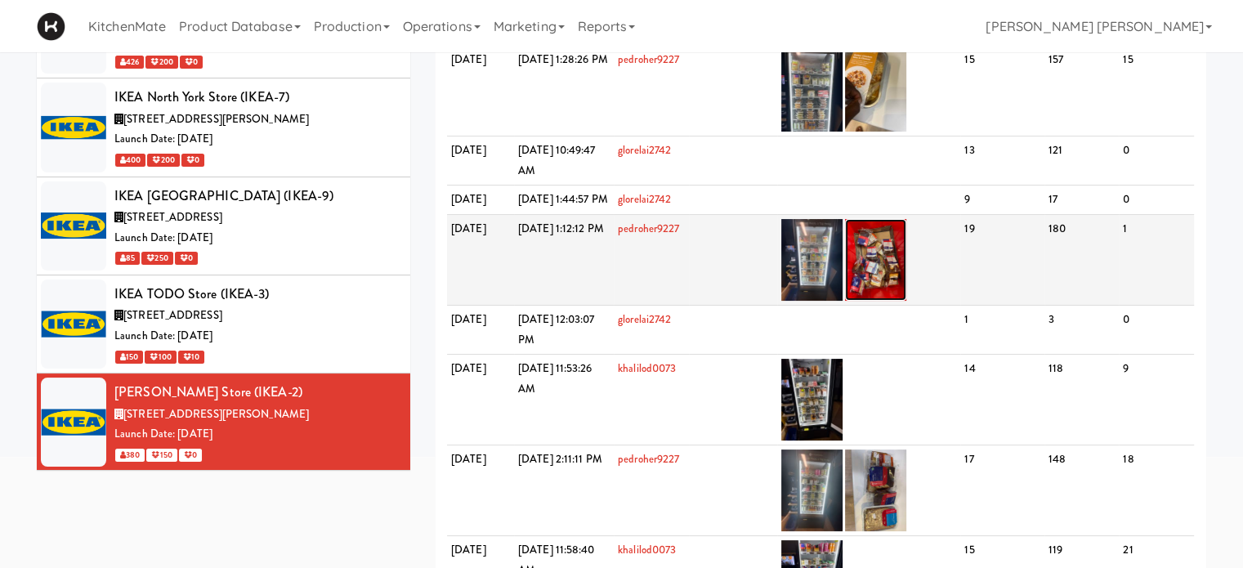
click at [906, 287] on img at bounding box center [875, 260] width 61 height 82
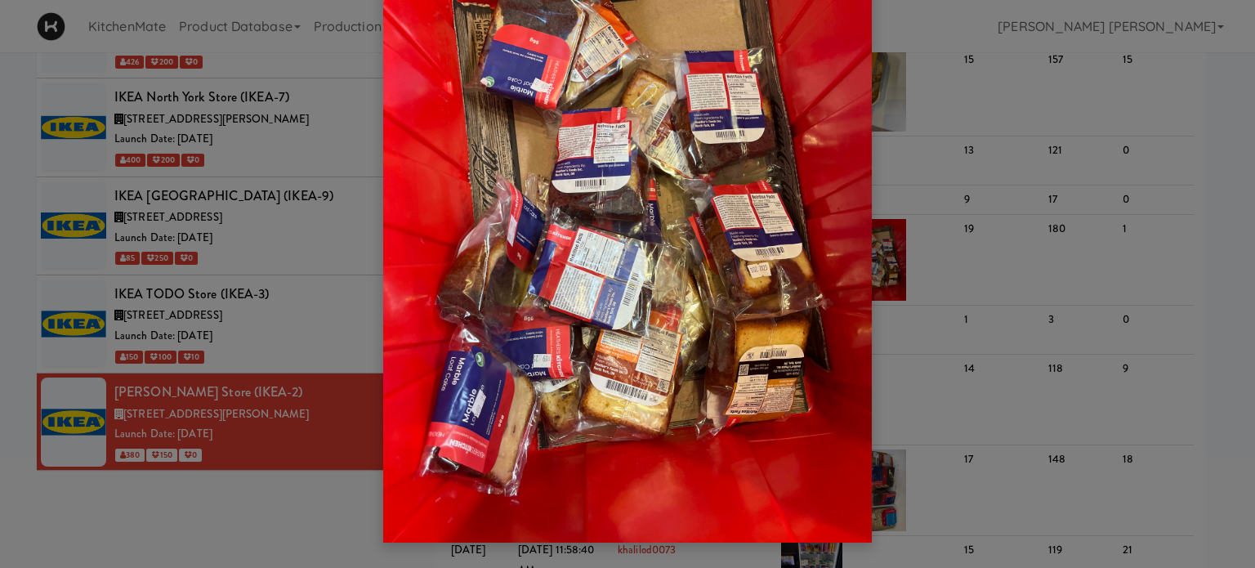
click at [1058, 199] on div at bounding box center [627, 284] width 1255 height 568
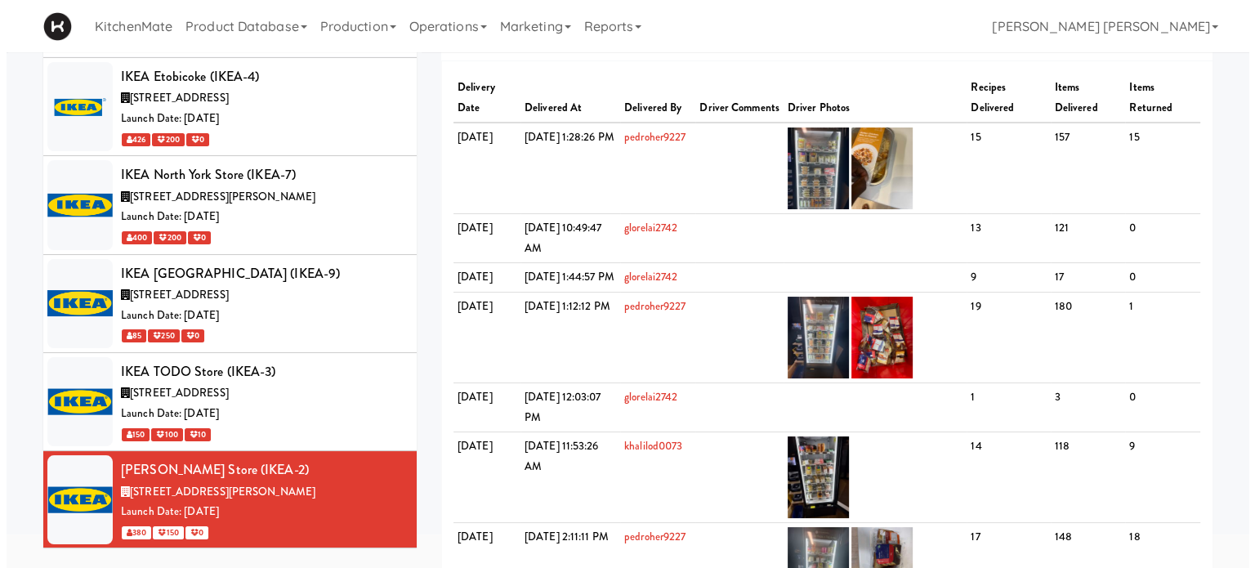
scroll to position [0, 0]
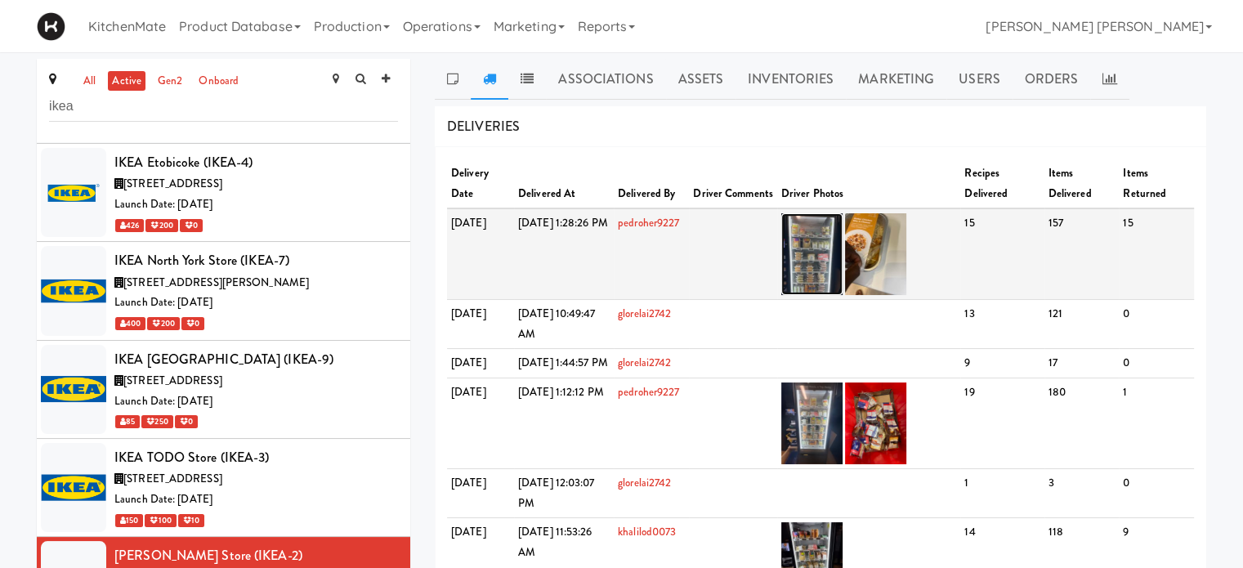
click at [834, 245] on img at bounding box center [811, 254] width 61 height 82
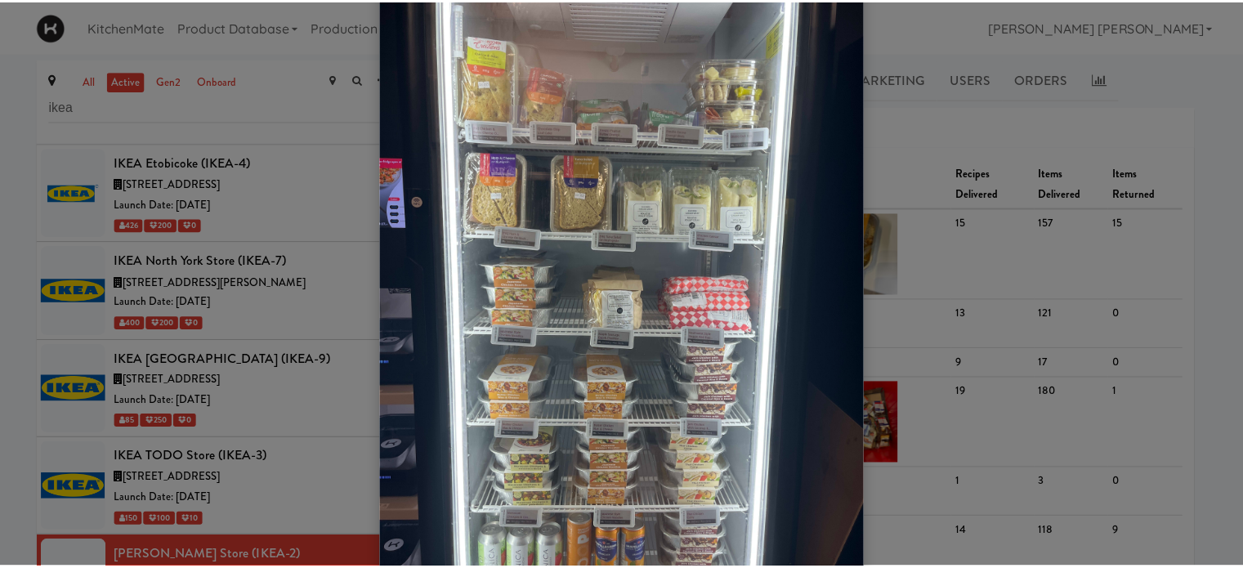
scroll to position [52, 0]
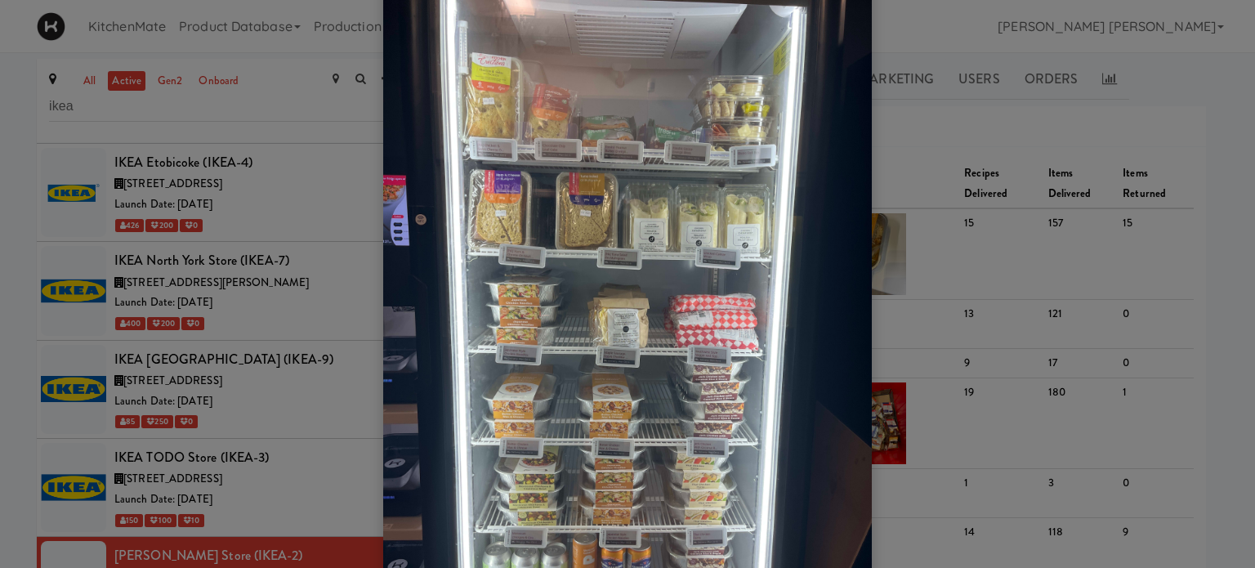
click at [1111, 107] on div at bounding box center [627, 284] width 1255 height 568
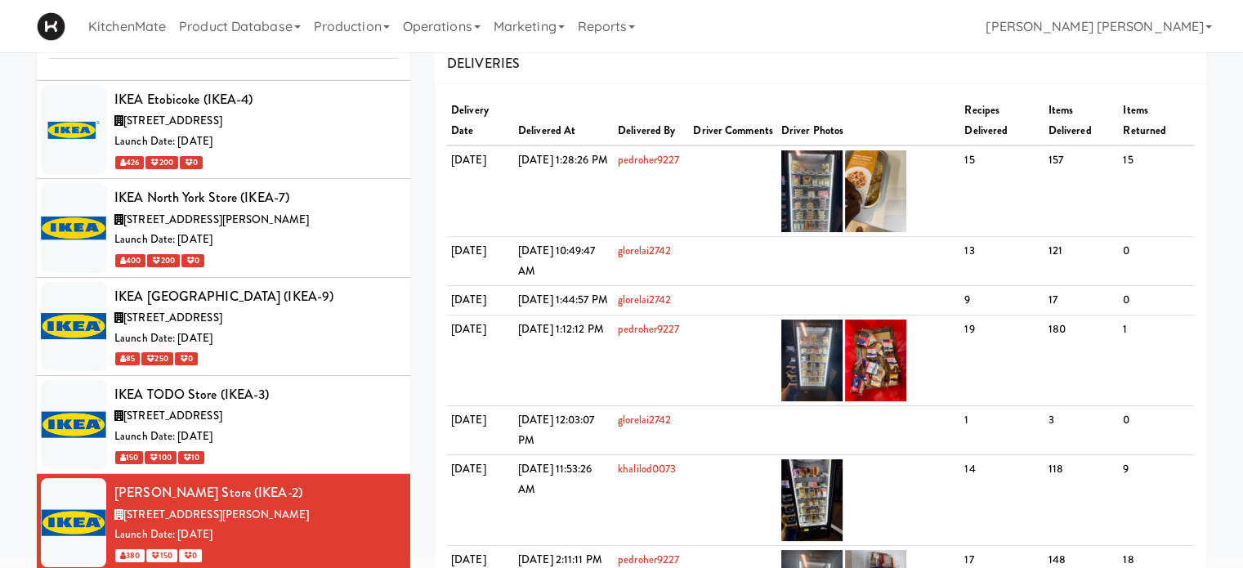
scroll to position [327, 0]
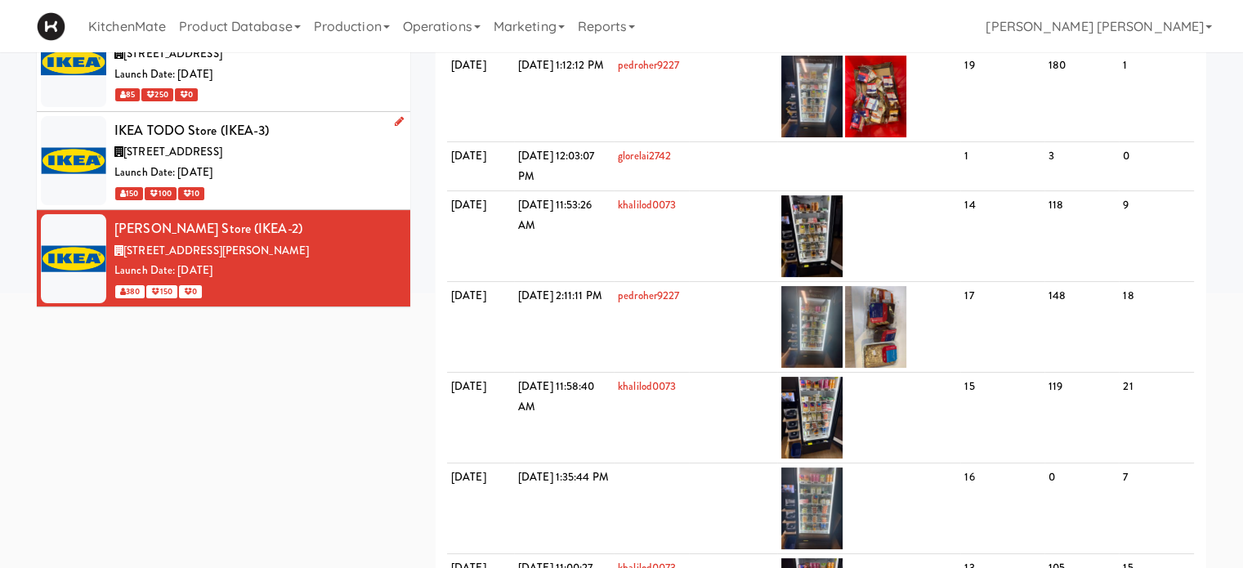
click at [257, 140] on div "IKEA TODO Store (IKEA-3)" at bounding box center [256, 131] width 284 height 25
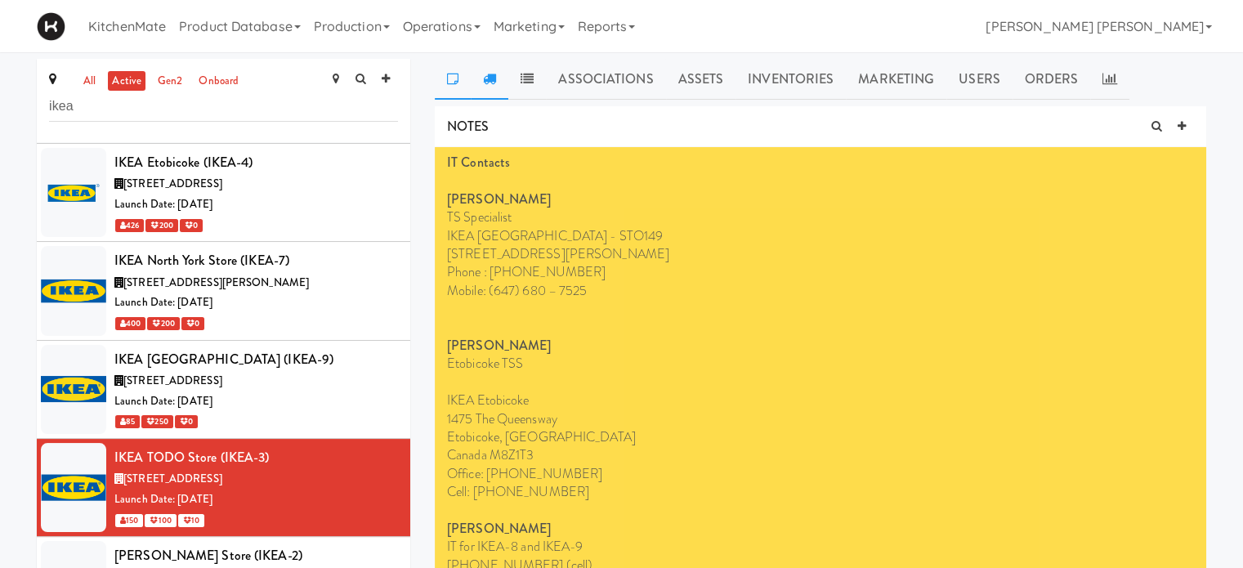
click at [485, 87] on link at bounding box center [490, 79] width 38 height 41
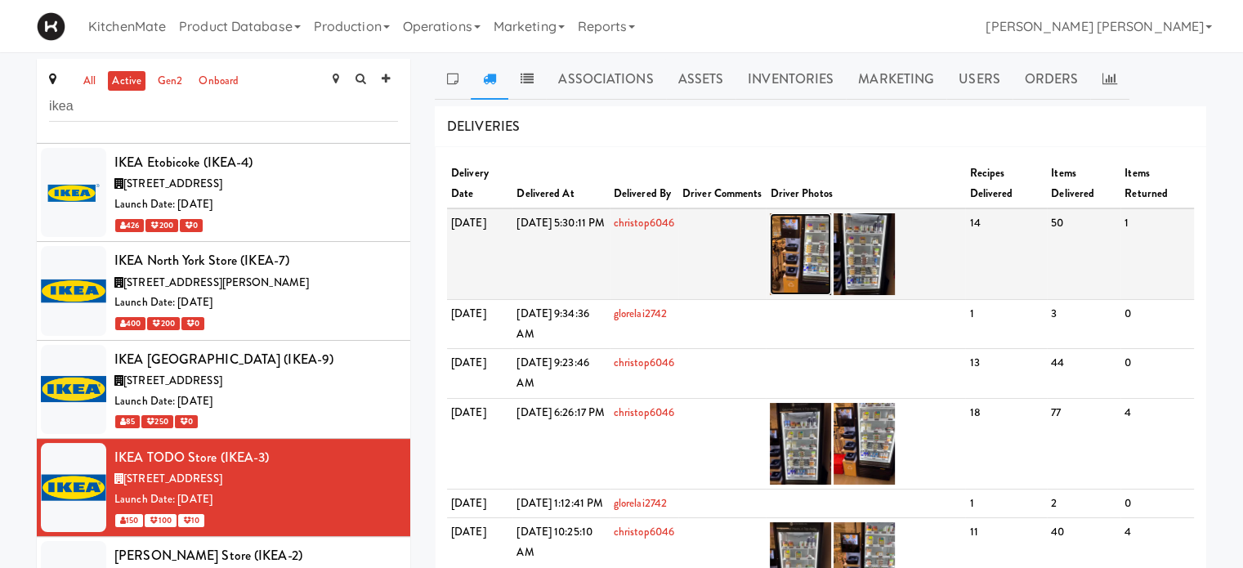
click at [830, 257] on img at bounding box center [800, 254] width 61 height 82
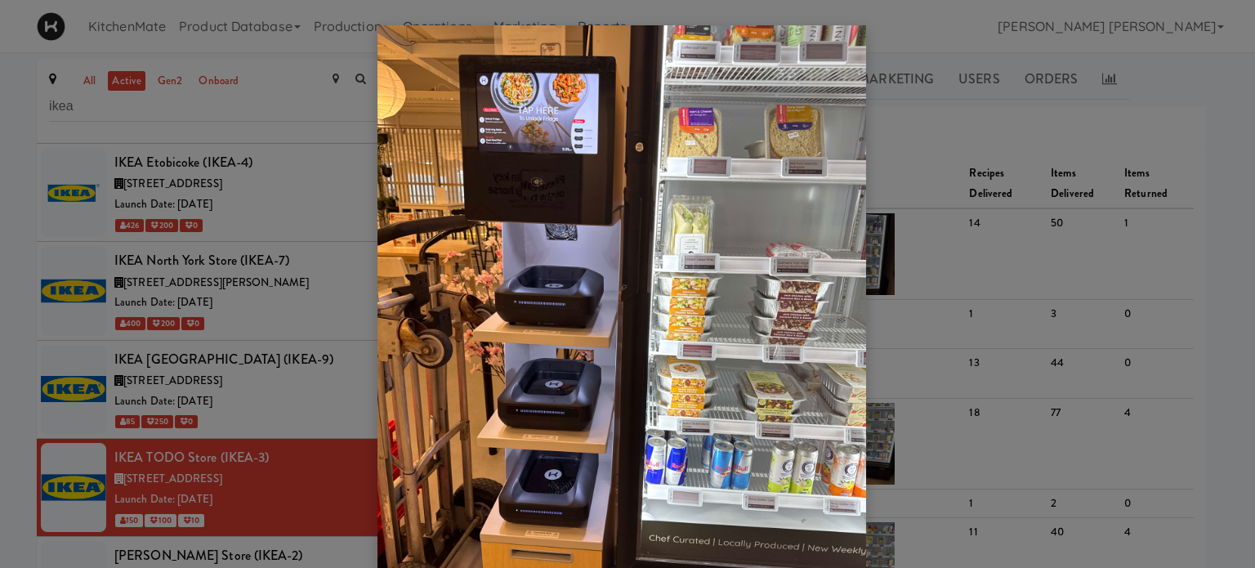
click at [982, 228] on div at bounding box center [627, 284] width 1255 height 568
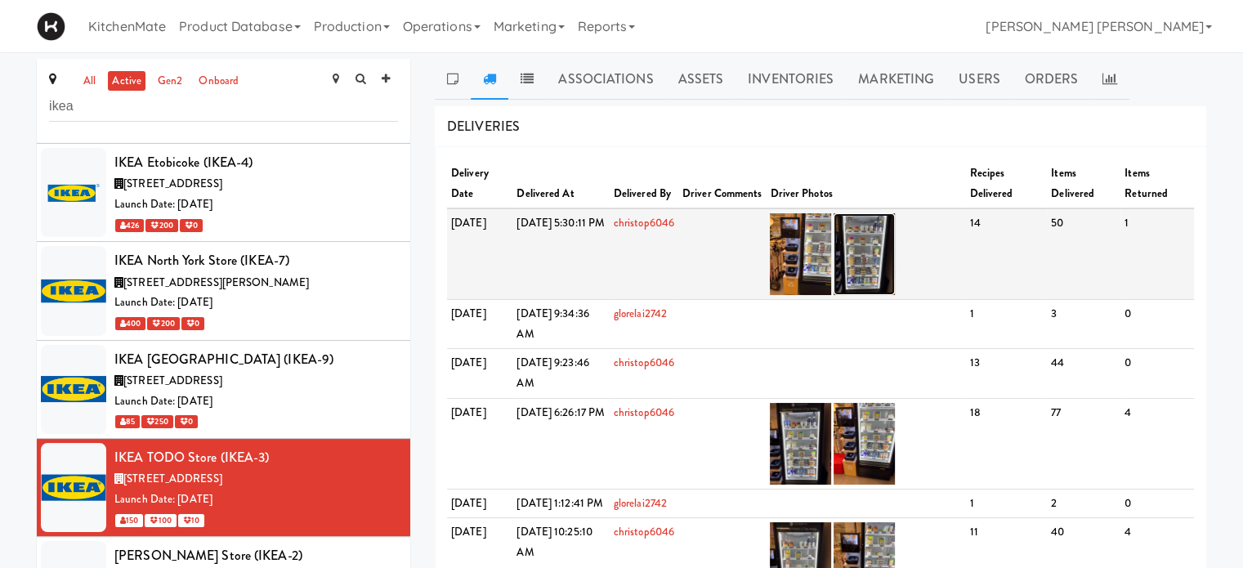
click at [893, 248] on img at bounding box center [864, 254] width 61 height 82
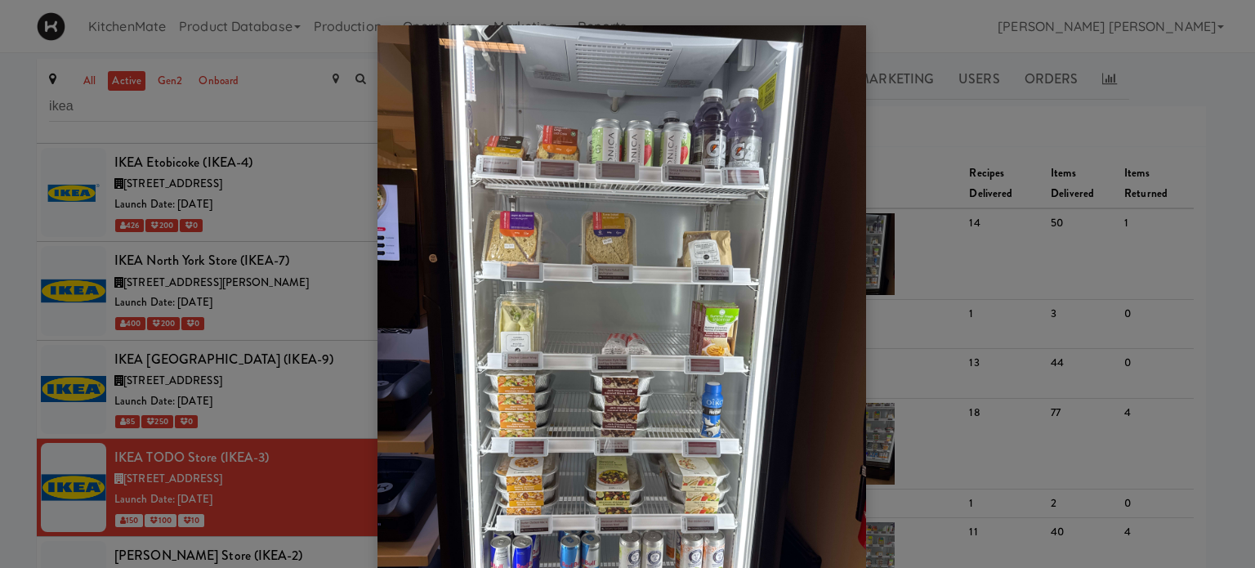
click at [1081, 267] on div at bounding box center [627, 284] width 1255 height 568
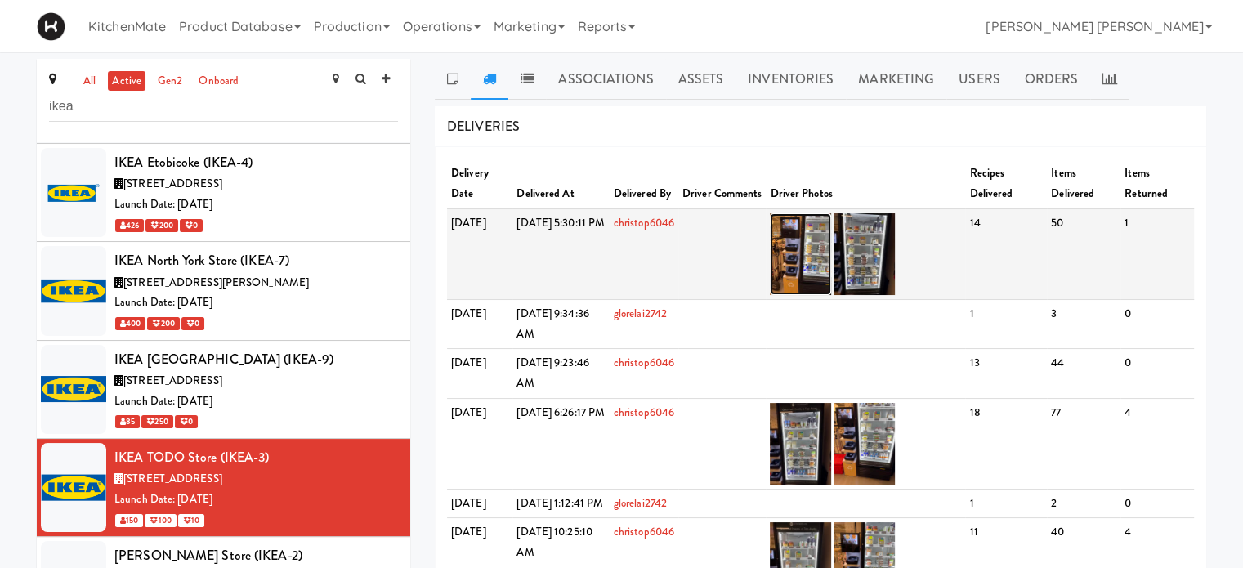
click at [829, 246] on img at bounding box center [800, 254] width 61 height 82
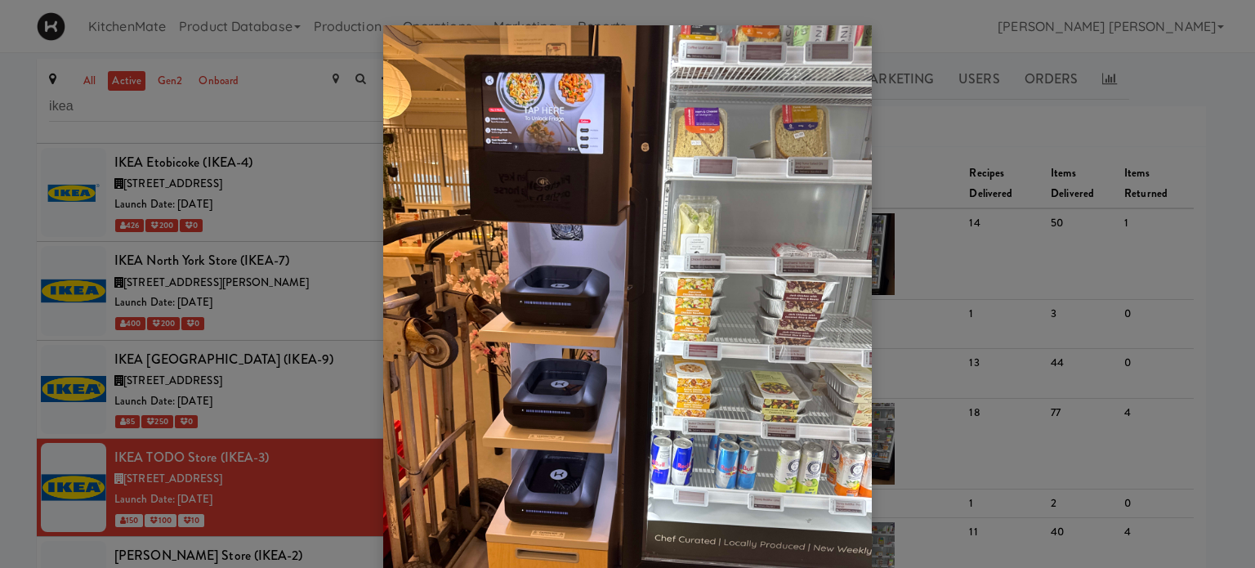
click at [1049, 235] on div at bounding box center [627, 284] width 1255 height 568
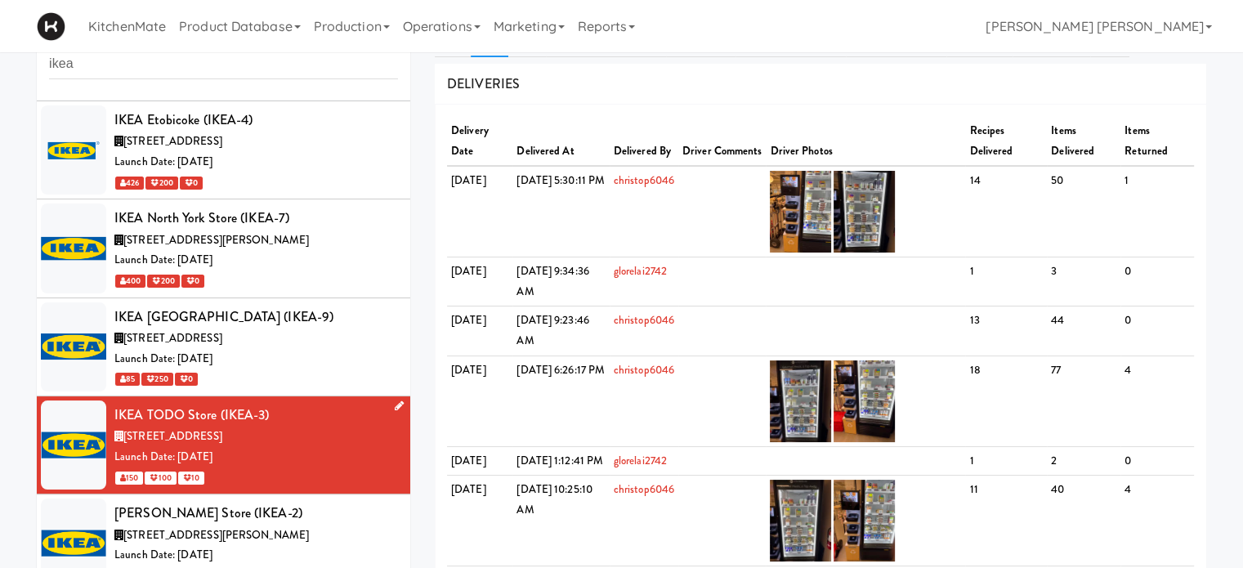
scroll to position [82, 0]
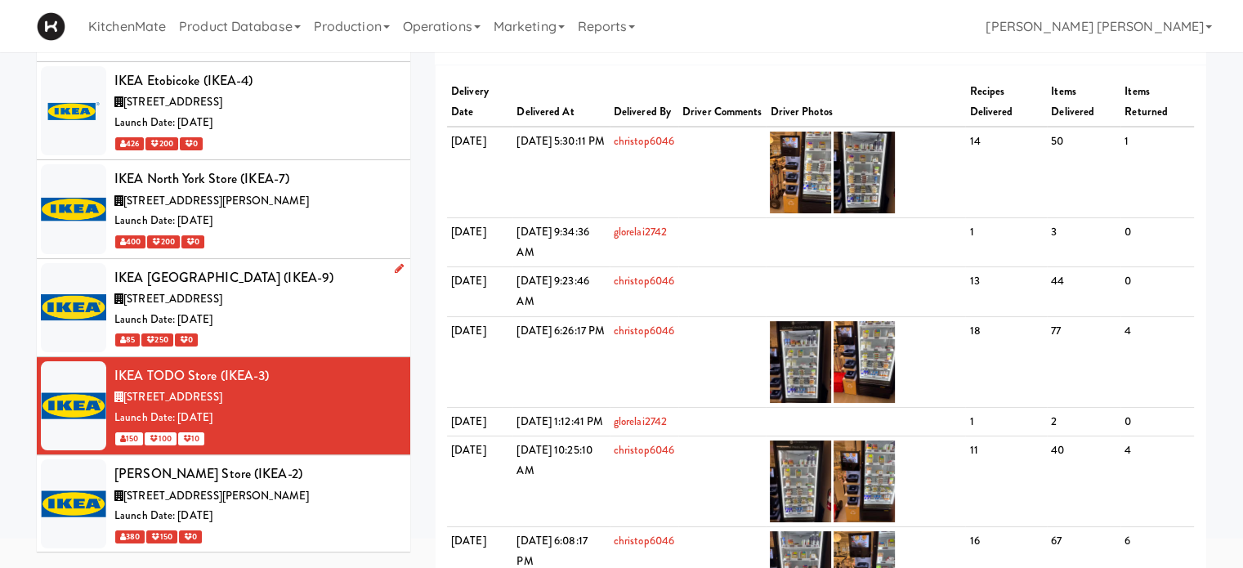
click at [268, 282] on div "IKEA [GEOGRAPHIC_DATA] (IKEA-9)" at bounding box center [256, 278] width 284 height 25
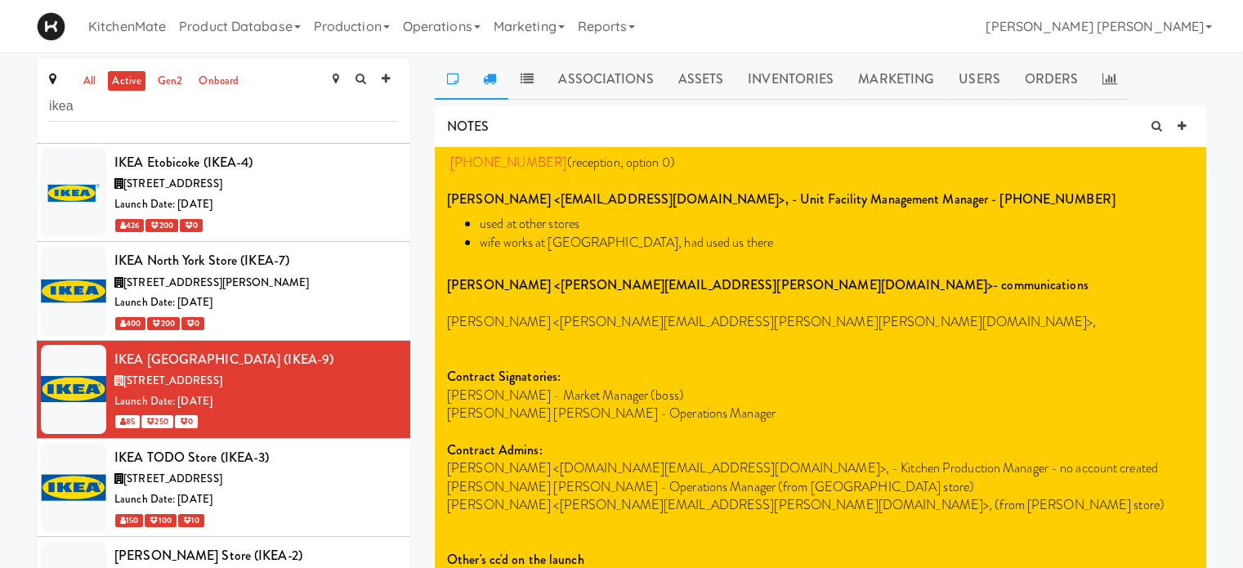
click at [484, 78] on icon at bounding box center [489, 78] width 13 height 13
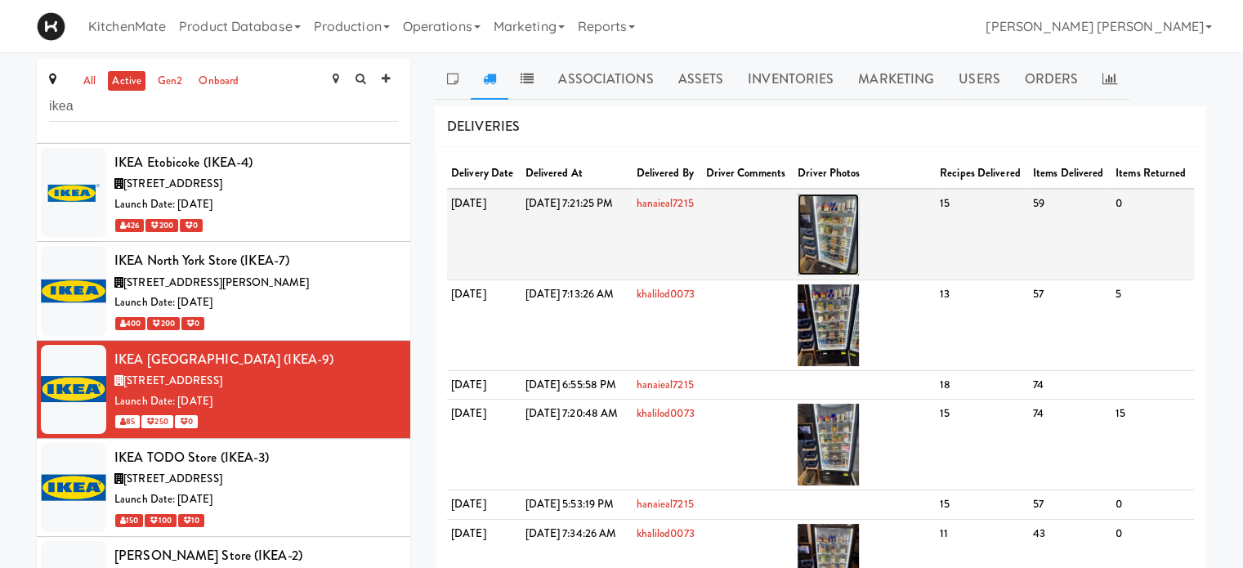
click at [859, 238] on img at bounding box center [828, 235] width 61 height 82
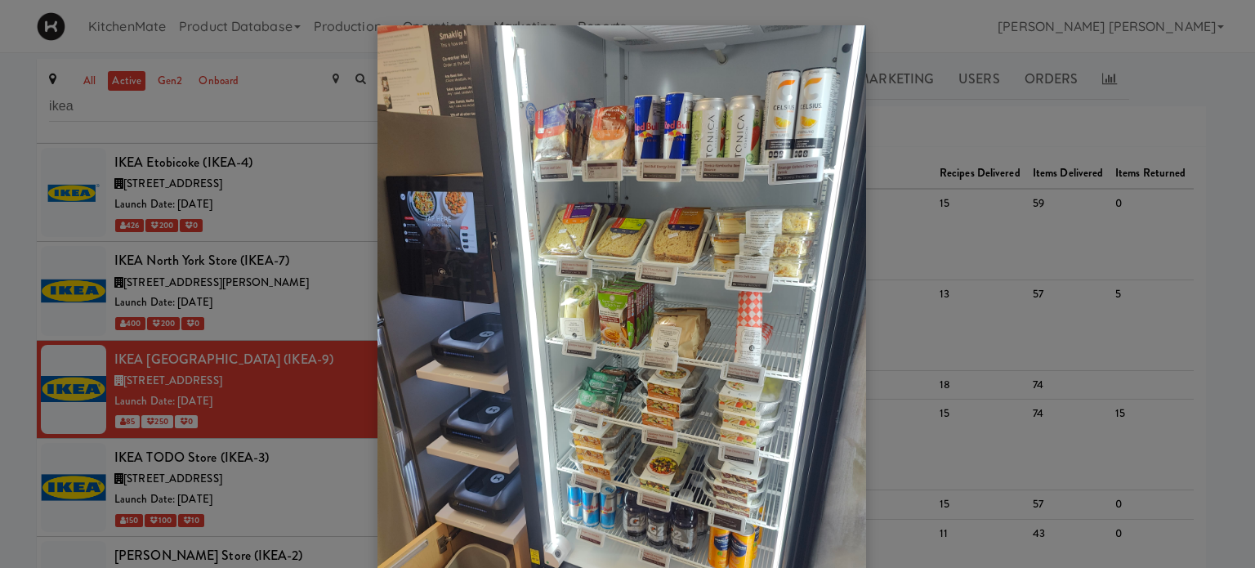
click at [956, 215] on div at bounding box center [627, 284] width 1255 height 568
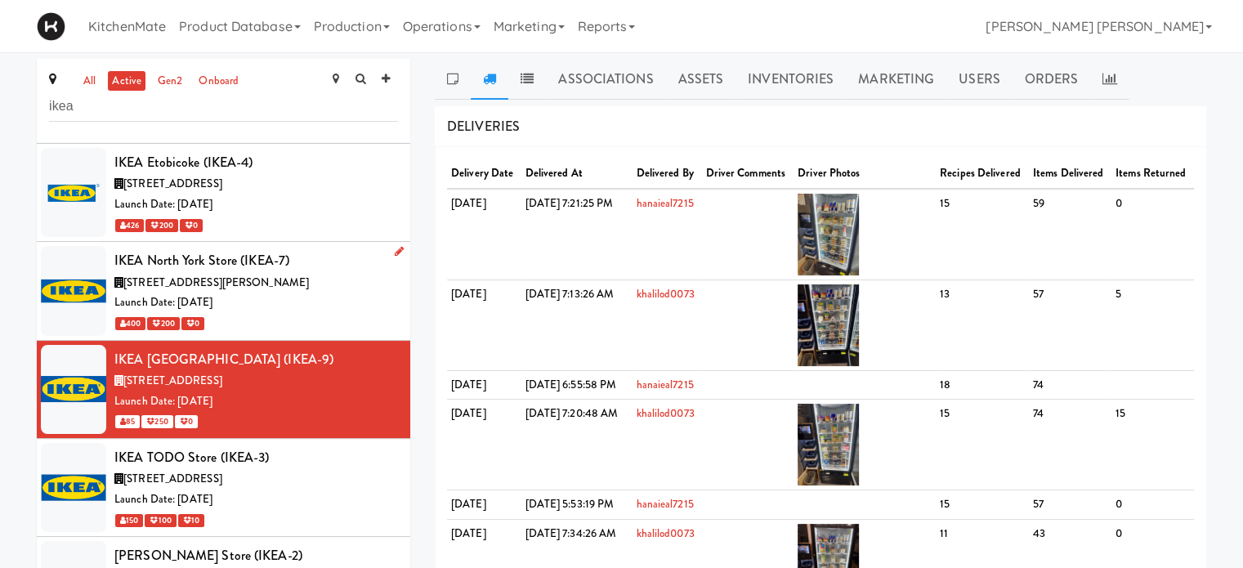
click at [209, 266] on div "IKEA North York Store (IKEA-7)" at bounding box center [256, 260] width 284 height 25
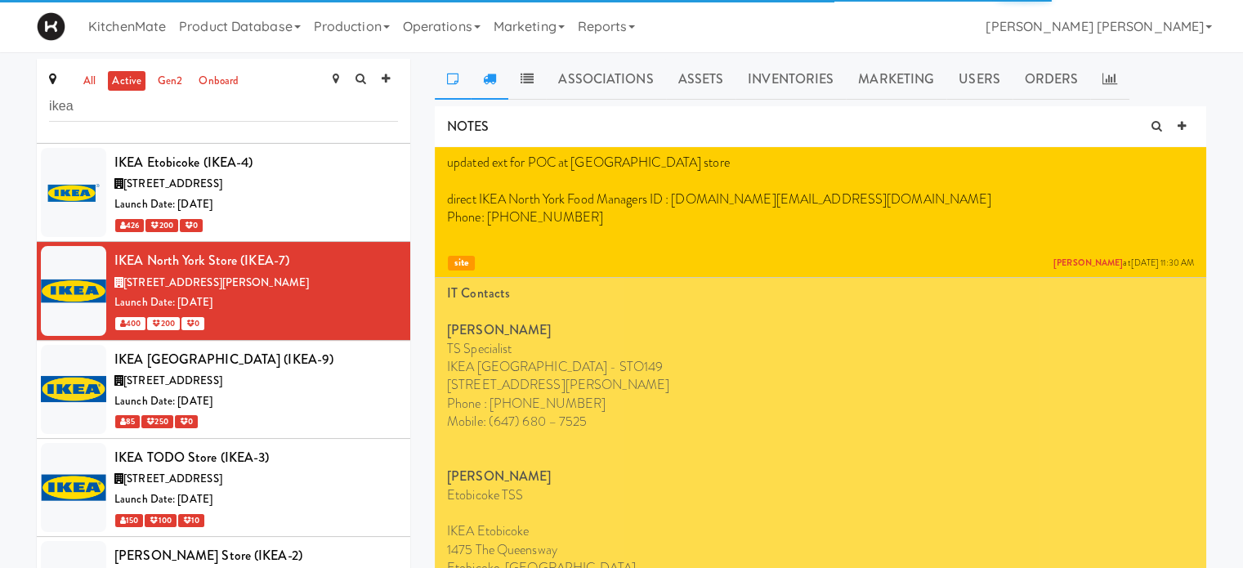
click at [478, 69] on link at bounding box center [490, 79] width 38 height 41
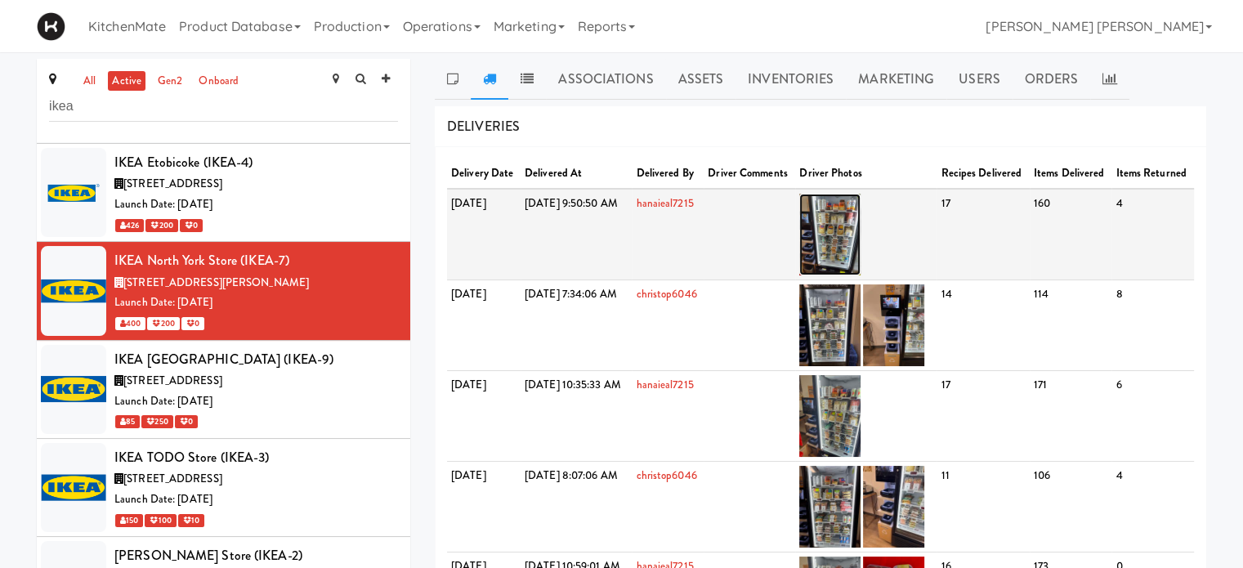
click at [861, 232] on img at bounding box center [829, 235] width 61 height 82
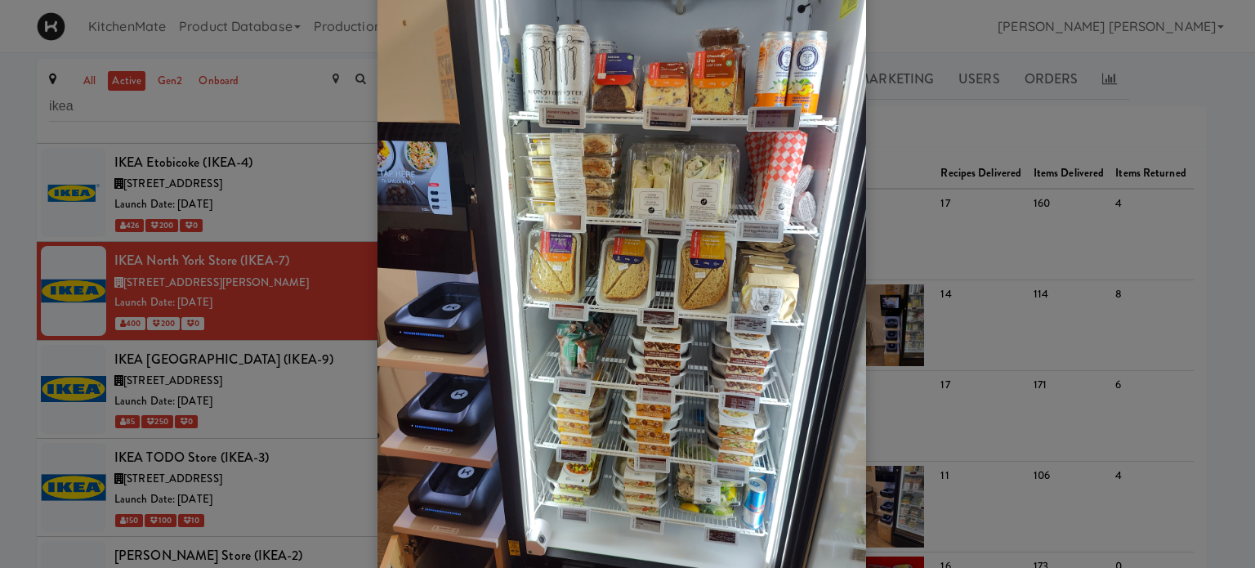
scroll to position [82, 0]
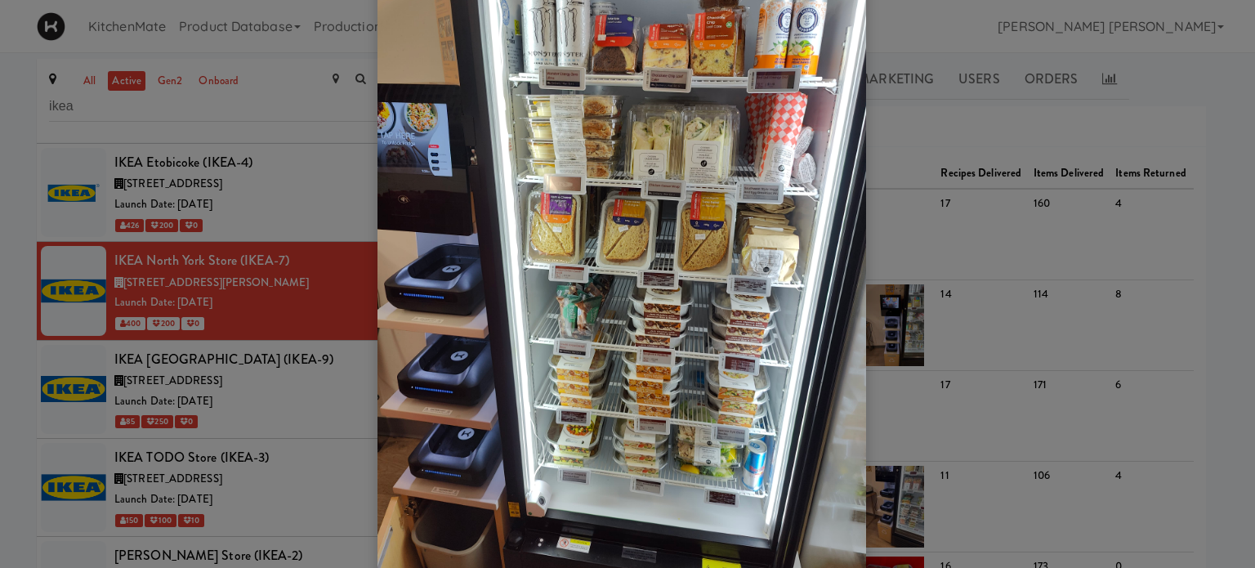
click at [1042, 250] on div at bounding box center [627, 284] width 1255 height 568
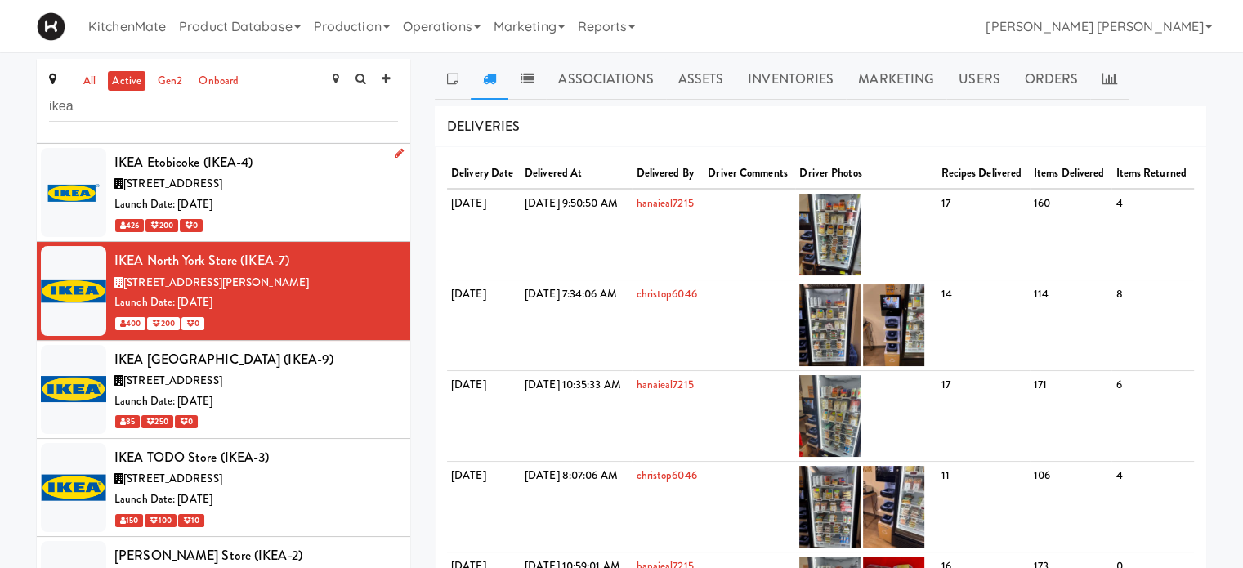
click at [194, 185] on span "[STREET_ADDRESS]" at bounding box center [172, 184] width 99 height 16
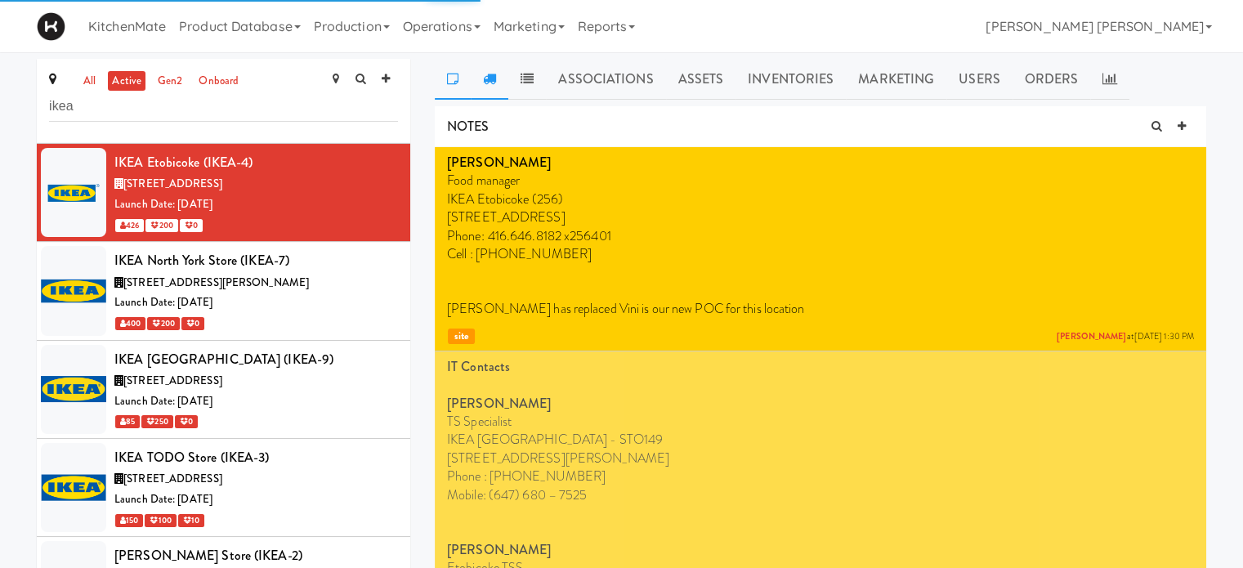
click at [494, 83] on icon at bounding box center [489, 78] width 13 height 13
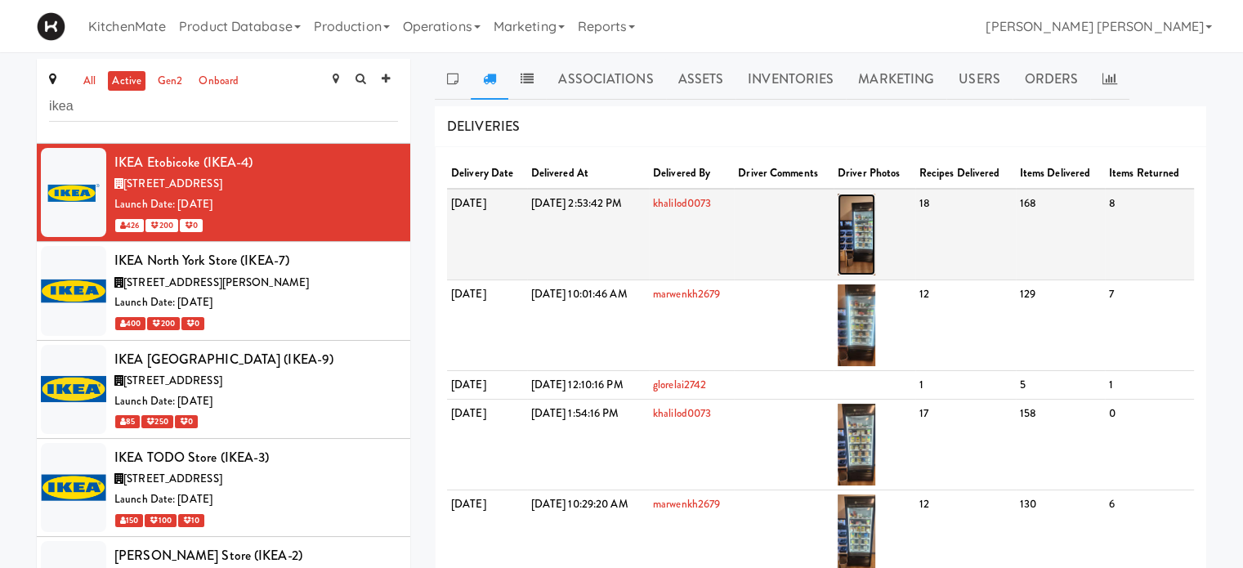
click at [876, 253] on img at bounding box center [857, 235] width 38 height 82
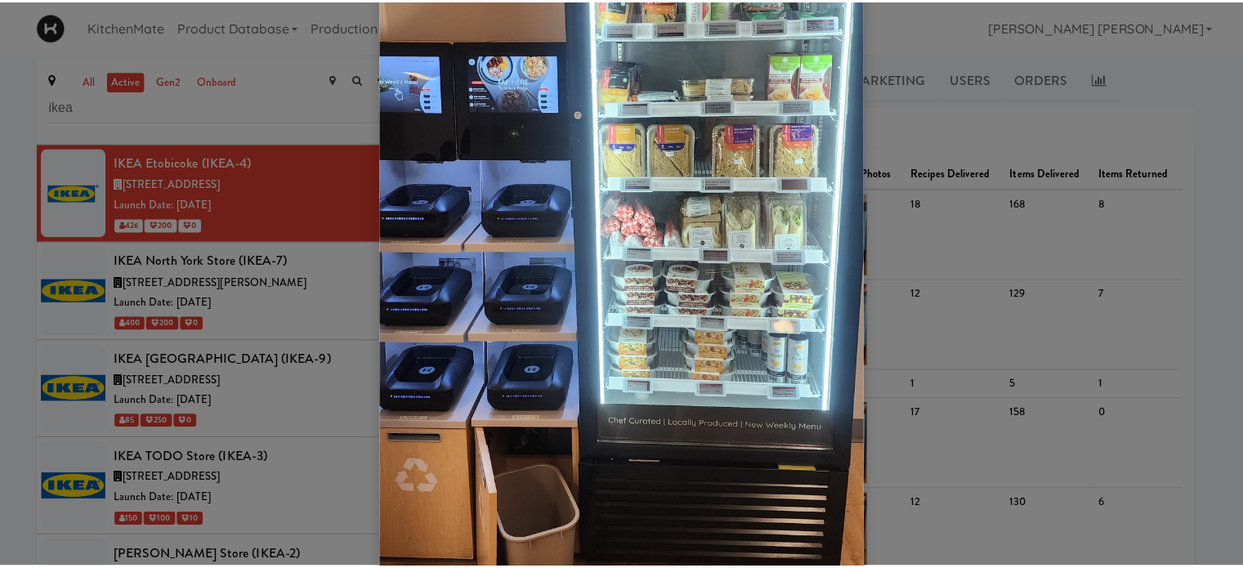
scroll to position [327, 0]
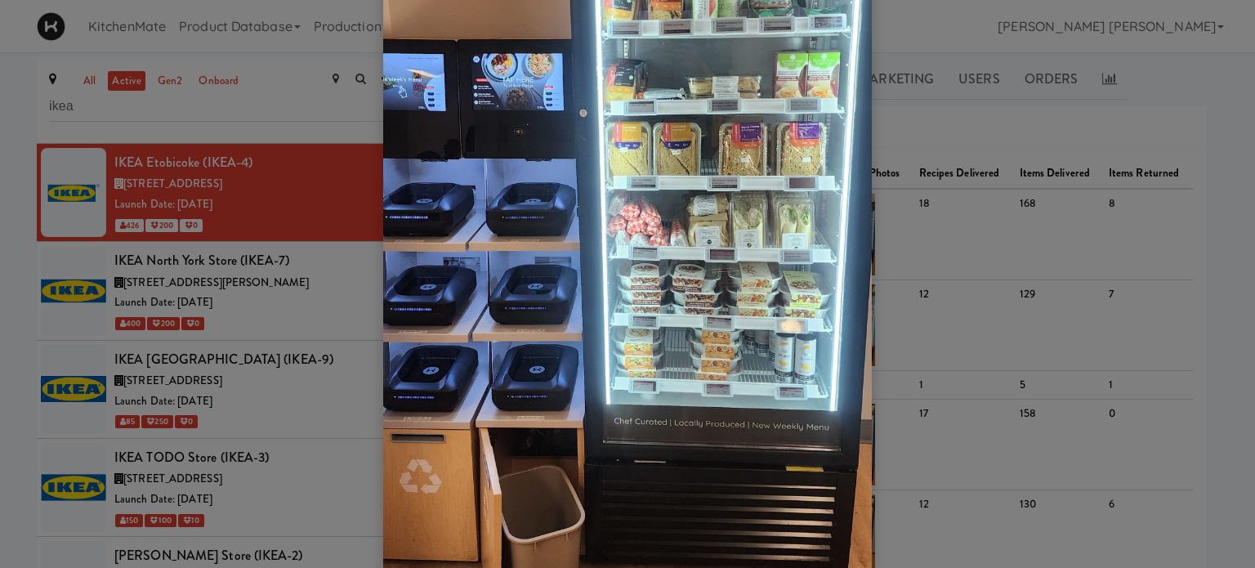
click at [1112, 127] on div at bounding box center [627, 284] width 1255 height 568
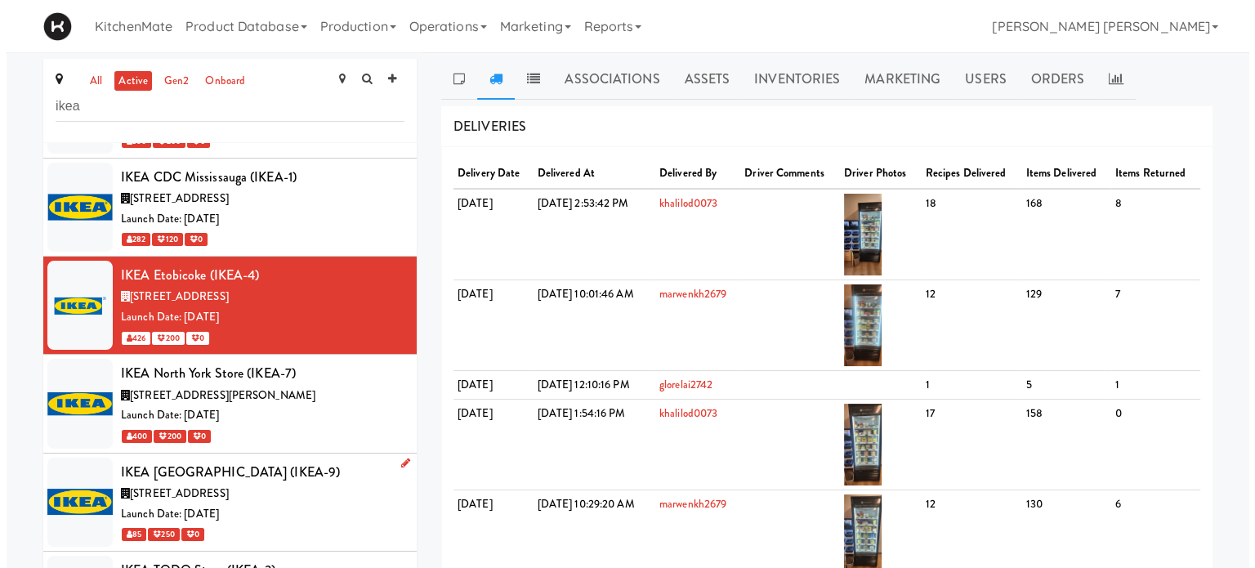
scroll to position [131, 0]
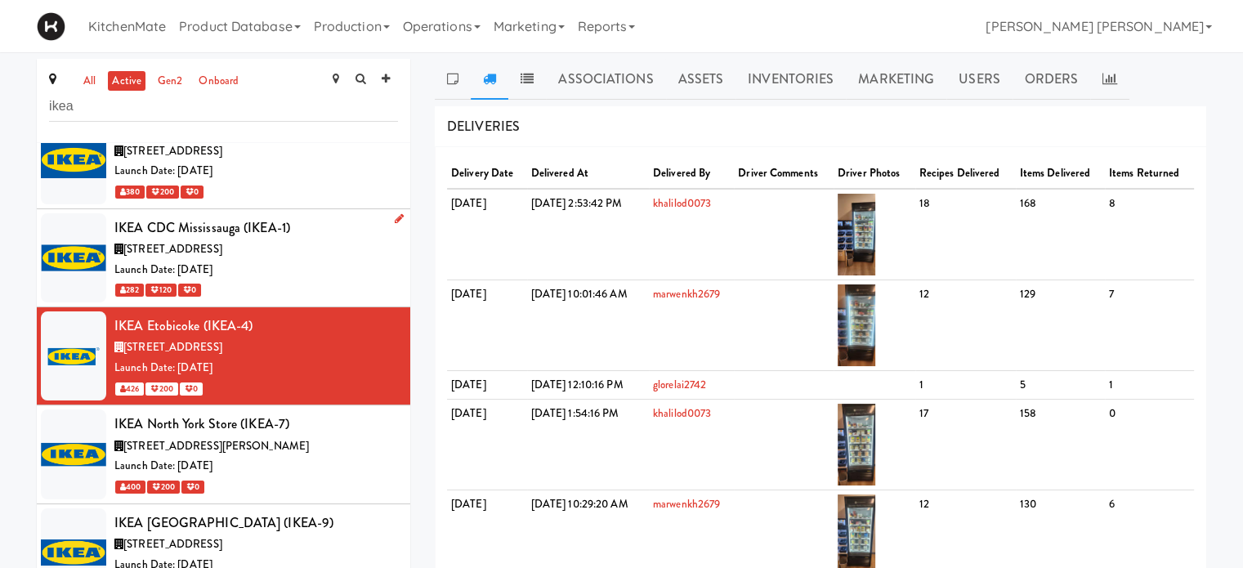
click at [222, 245] on span "[STREET_ADDRESS]" at bounding box center [172, 249] width 99 height 16
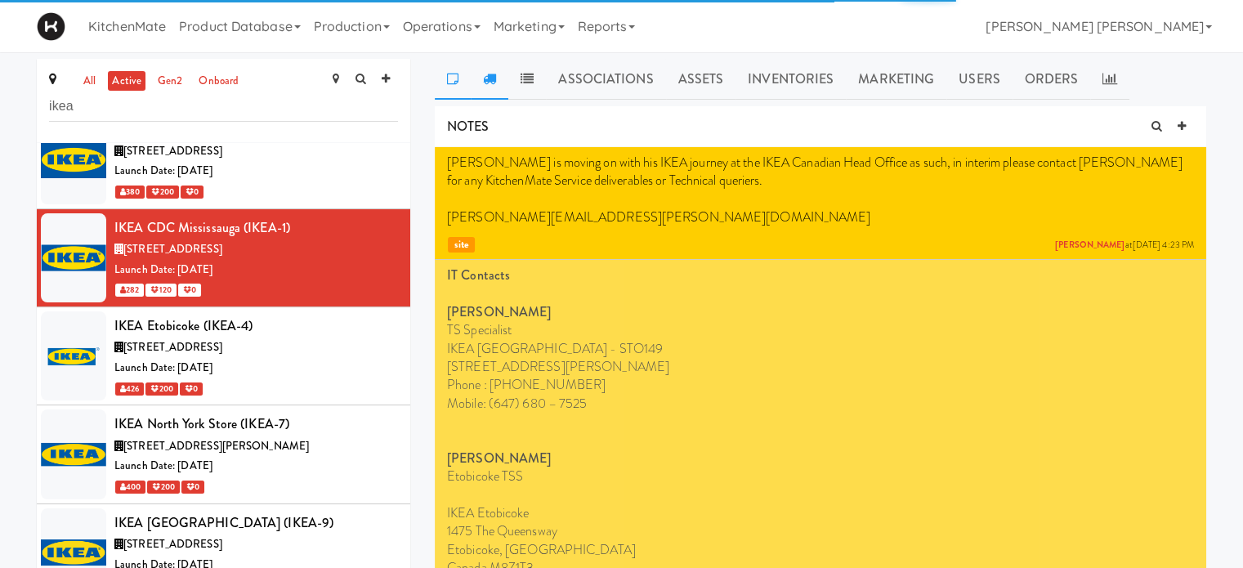
click at [499, 83] on link at bounding box center [490, 79] width 38 height 41
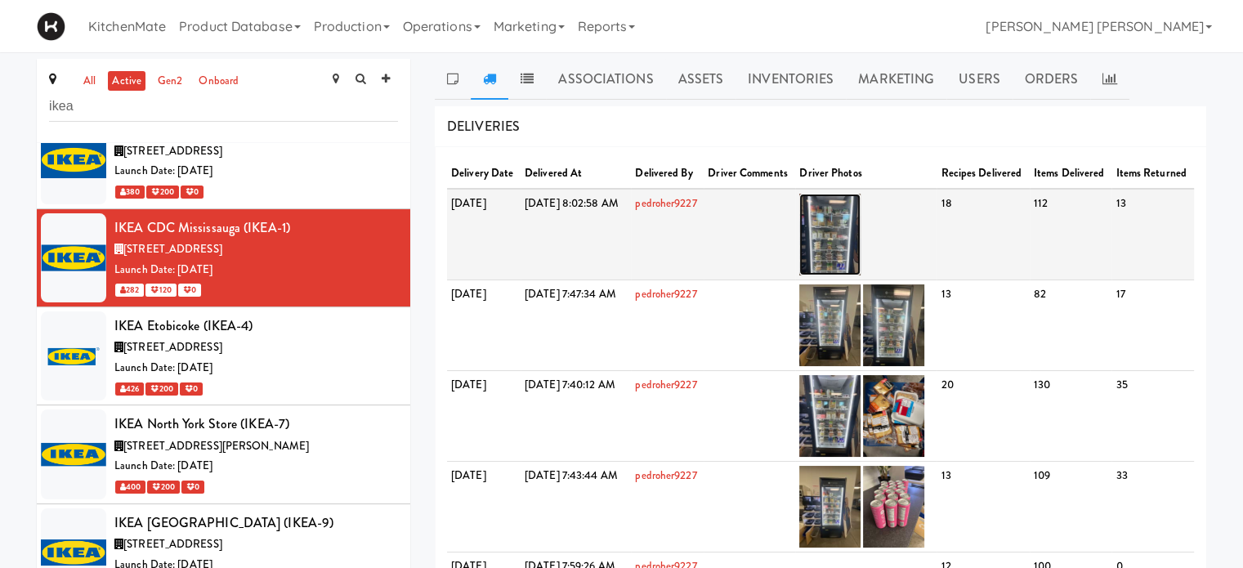
click at [861, 244] on img at bounding box center [829, 235] width 61 height 82
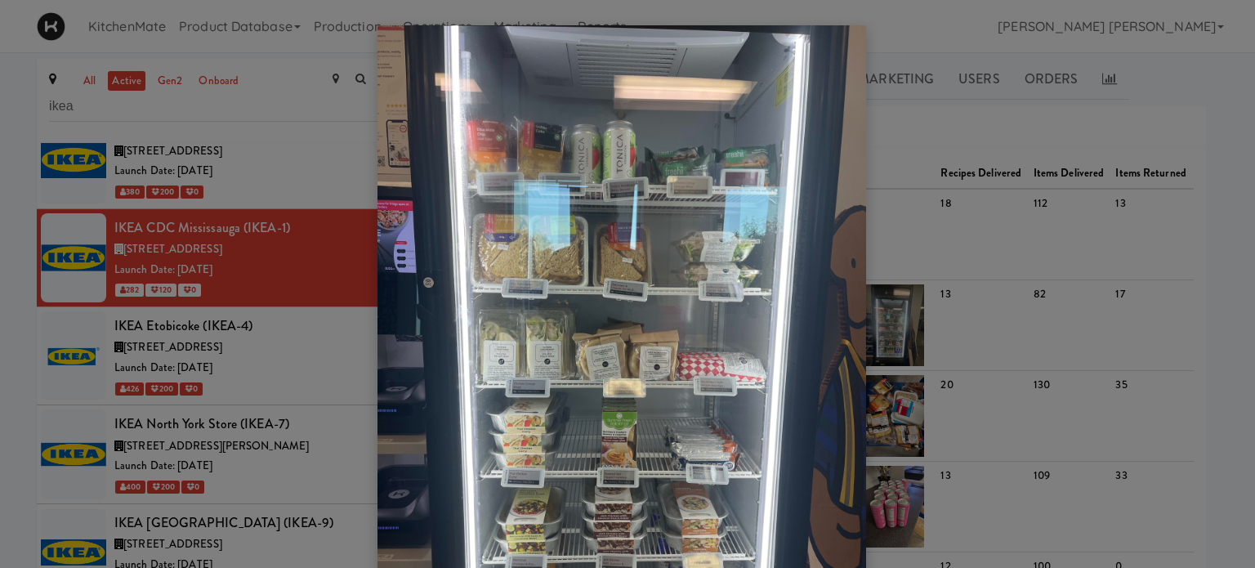
click at [1018, 253] on div at bounding box center [627, 284] width 1255 height 568
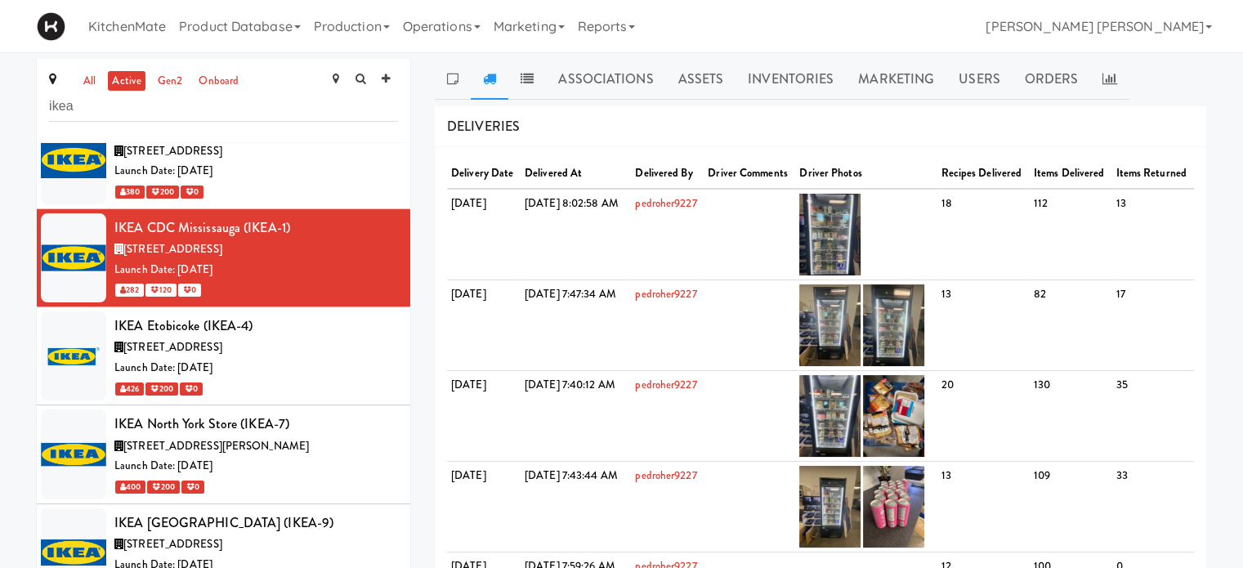
scroll to position [49, 0]
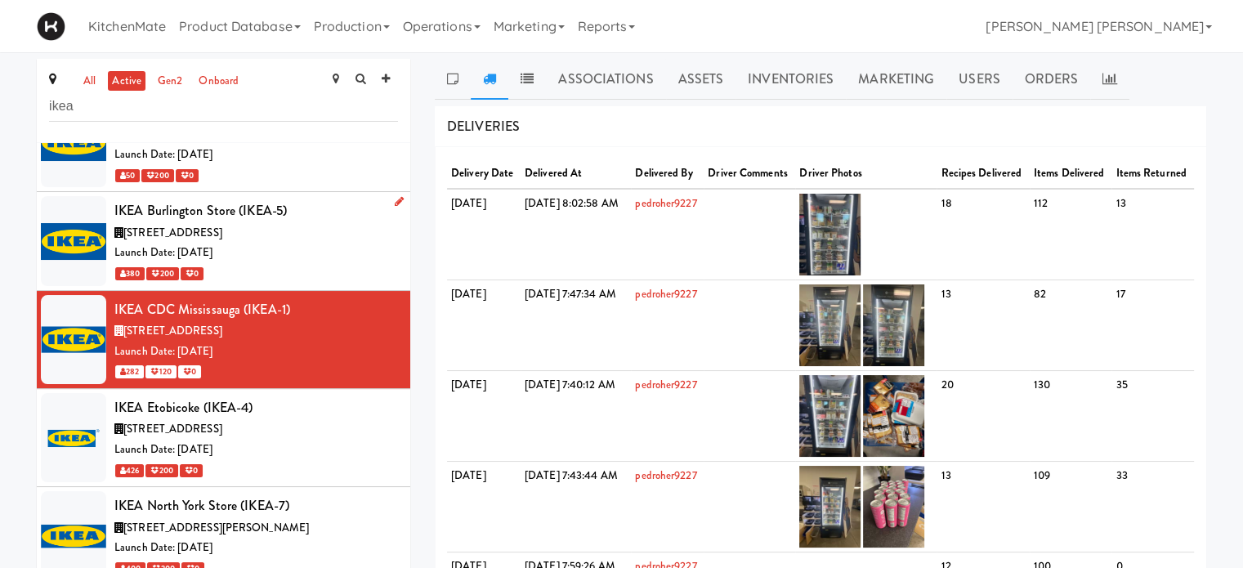
click at [229, 223] on div "[STREET_ADDRESS]" at bounding box center [256, 233] width 284 height 20
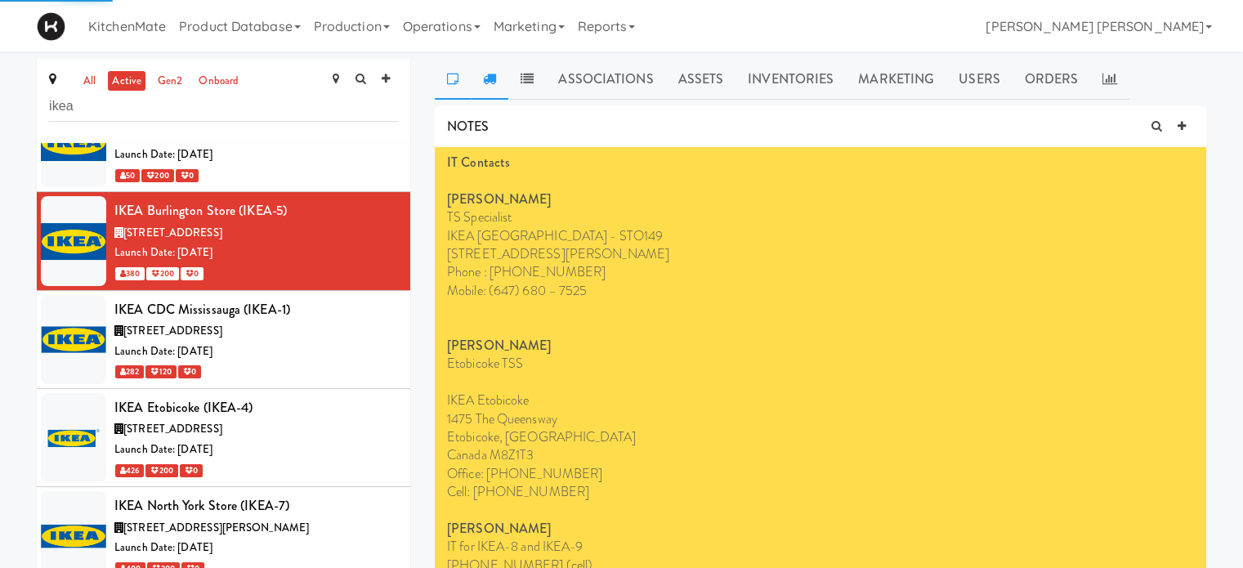
click at [481, 83] on link at bounding box center [490, 79] width 38 height 41
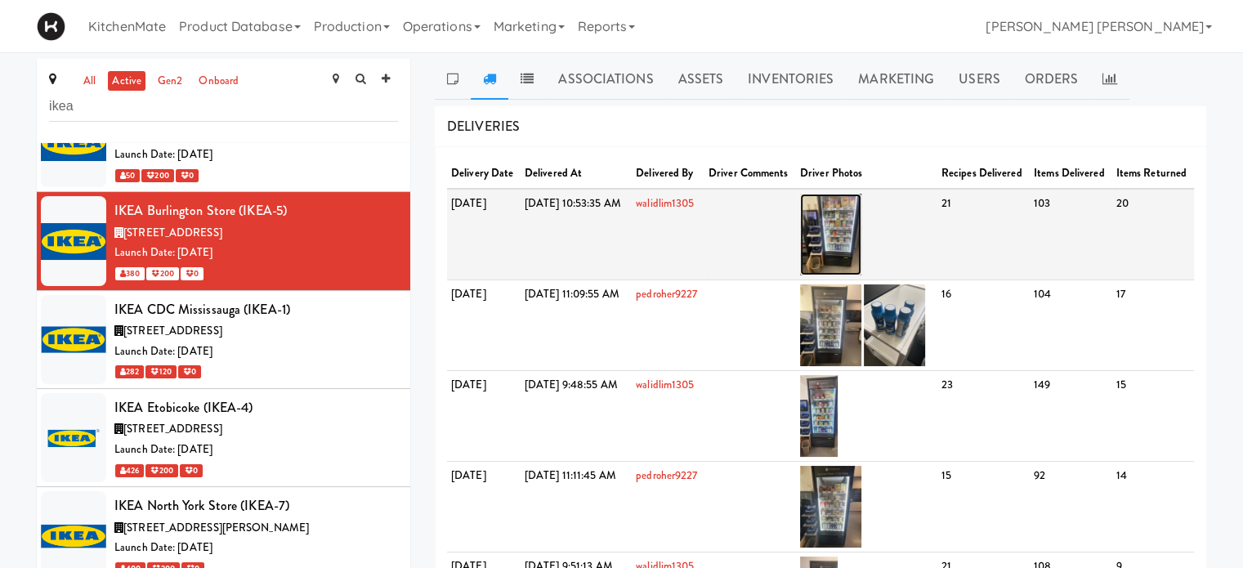
click at [861, 246] on img at bounding box center [830, 235] width 61 height 82
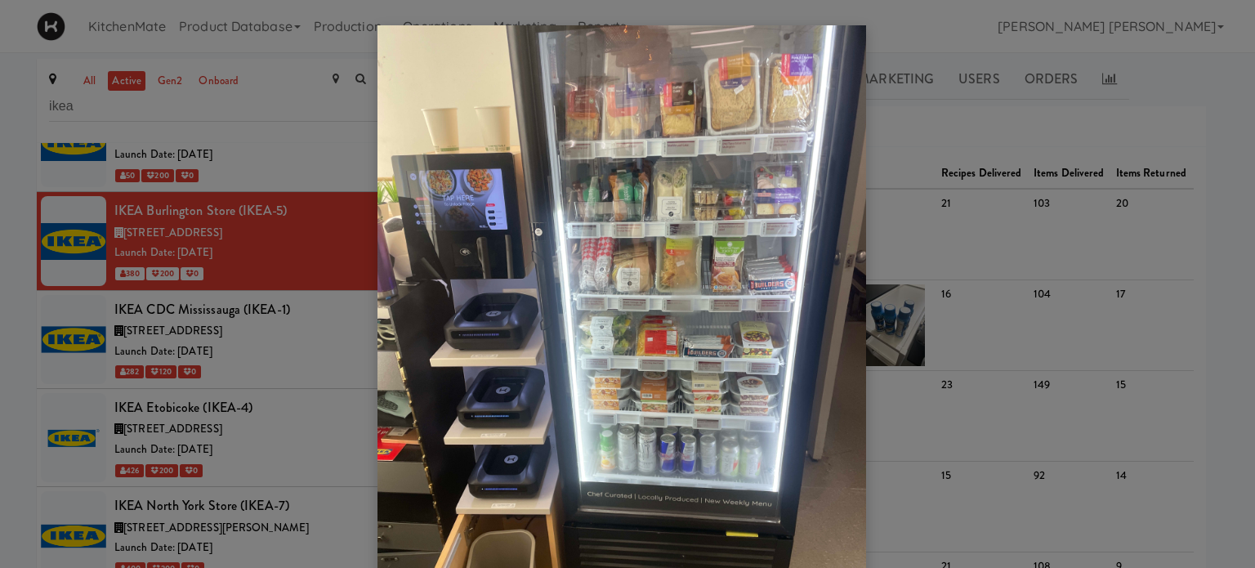
click at [993, 238] on div at bounding box center [627, 284] width 1255 height 568
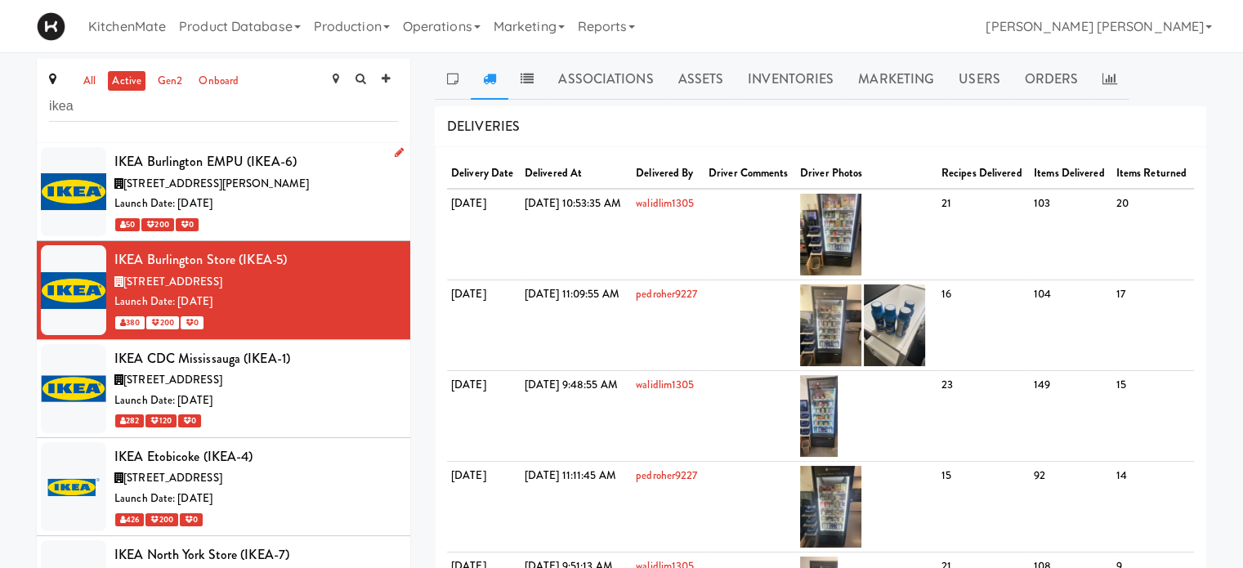
click at [272, 192] on div "[STREET_ADDRESS][PERSON_NAME]" at bounding box center [256, 184] width 284 height 20
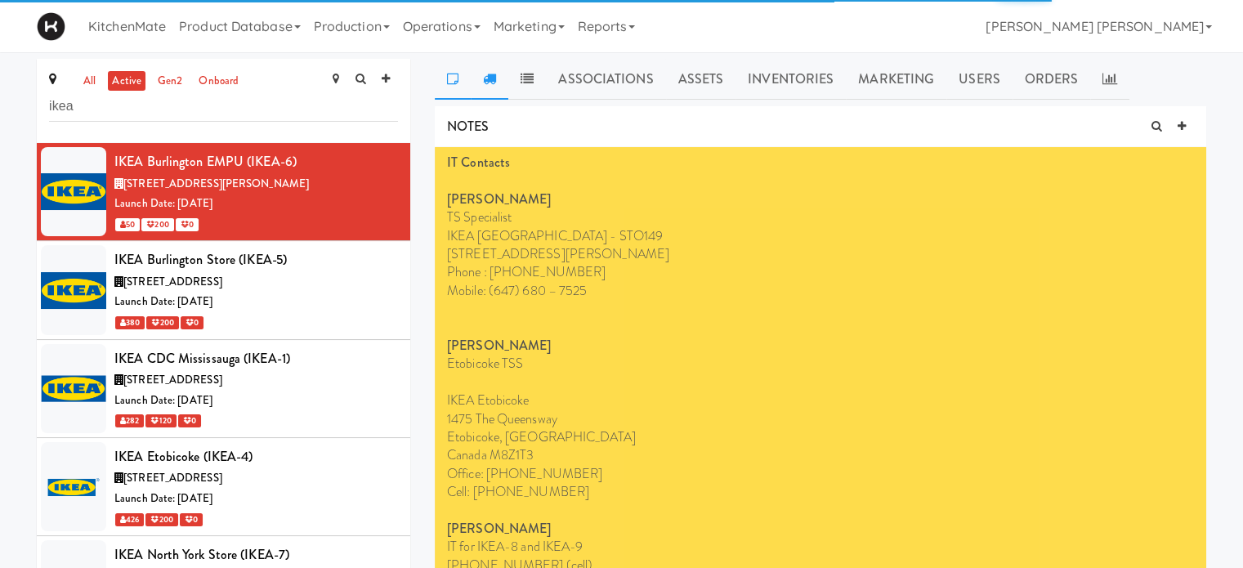
click at [490, 81] on icon at bounding box center [489, 78] width 13 height 13
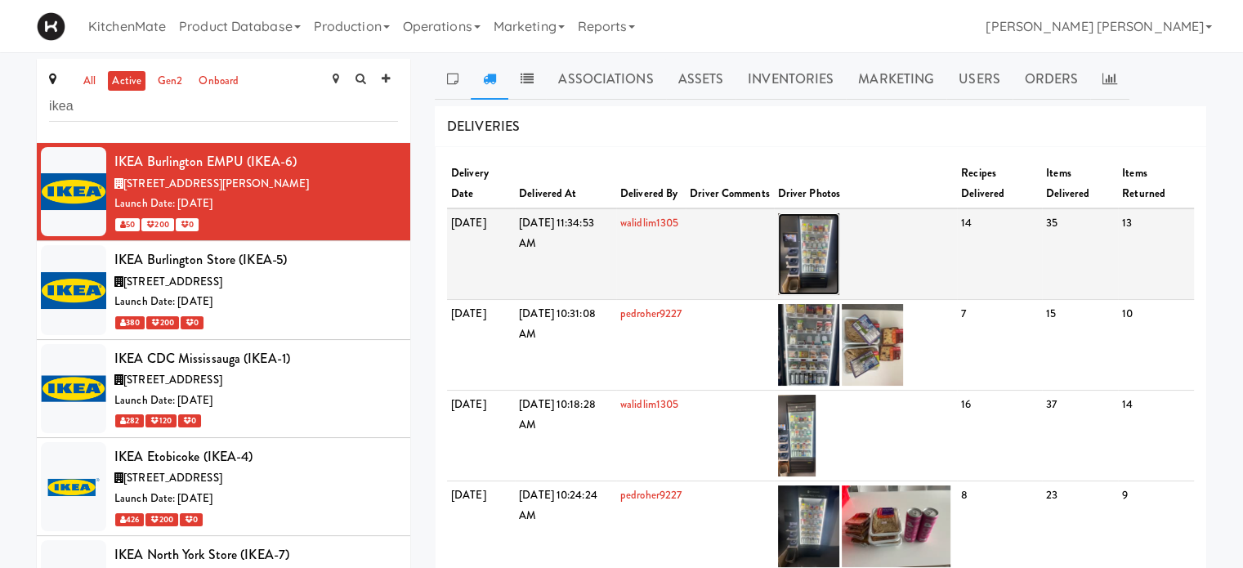
click at [839, 272] on img at bounding box center [808, 254] width 61 height 82
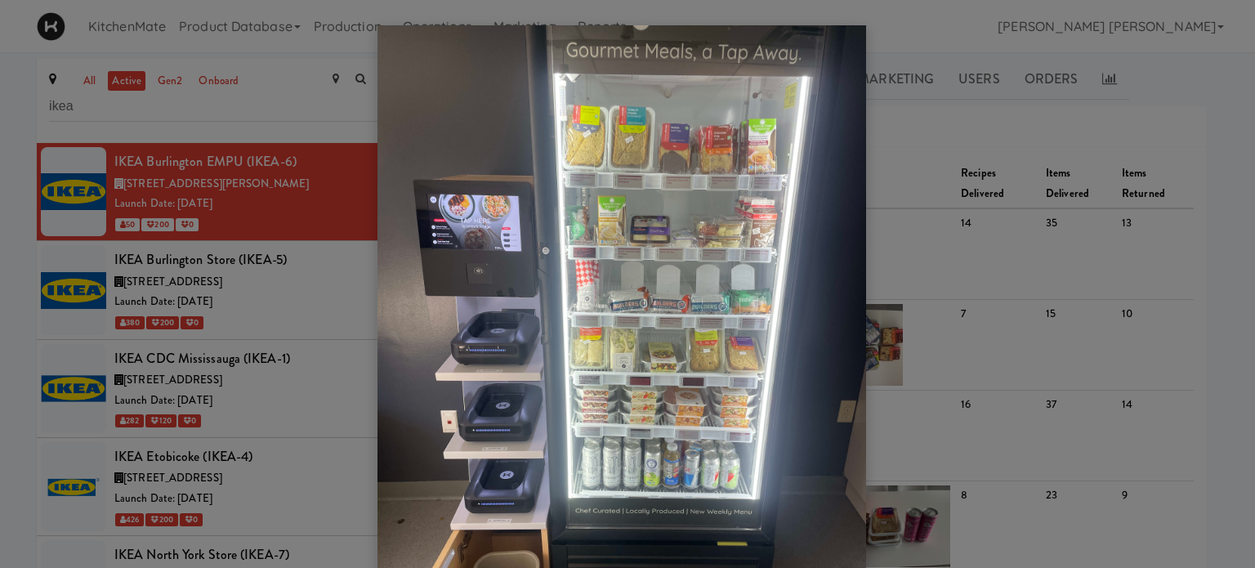
click at [1046, 213] on div at bounding box center [627, 284] width 1255 height 568
